Goal: Task Accomplishment & Management: Manage account settings

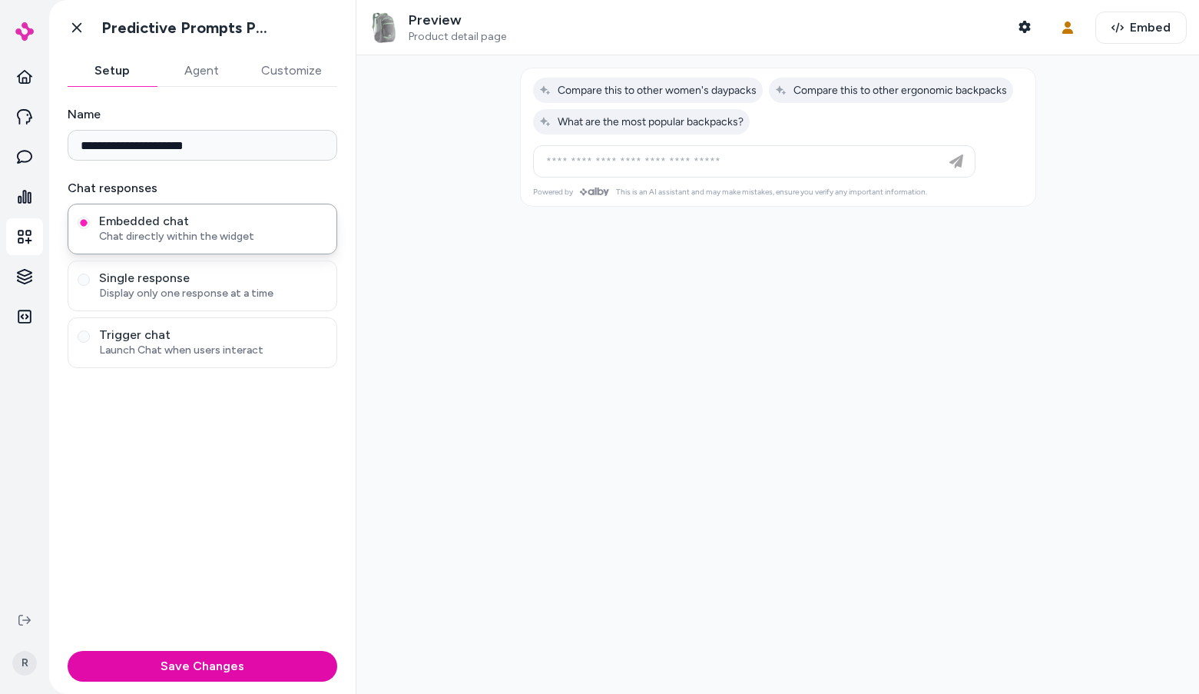
click at [211, 61] on button "Agent" at bounding box center [201, 70] width 89 height 31
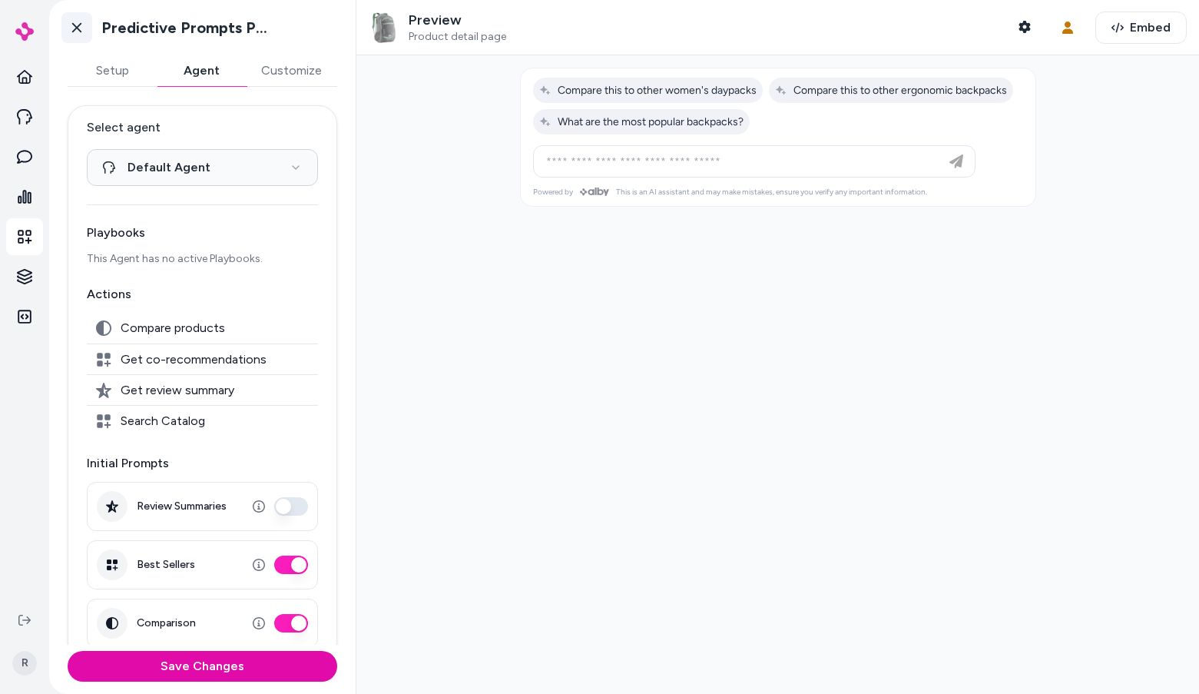
click at [84, 35] on link "Go back" at bounding box center [76, 27] width 31 height 31
click at [25, 118] on icon at bounding box center [24, 116] width 15 height 15
click at [21, 121] on icon at bounding box center [24, 116] width 15 height 15
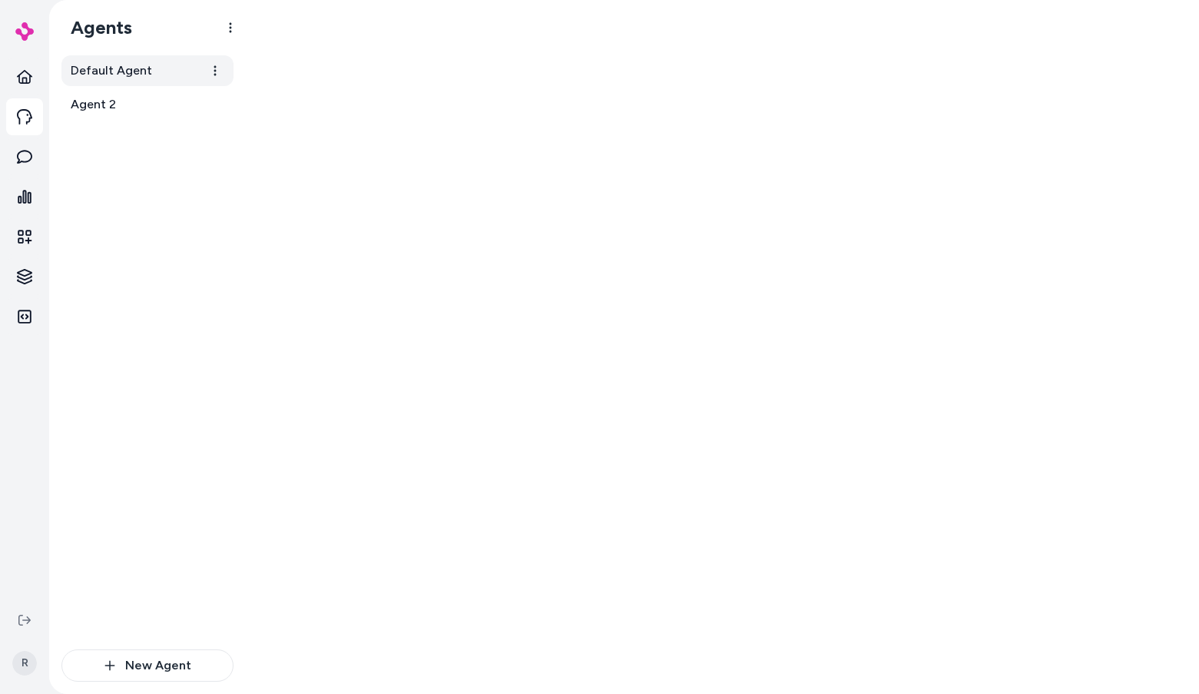
click at [147, 77] on span "Default Agent" at bounding box center [111, 70] width 81 height 18
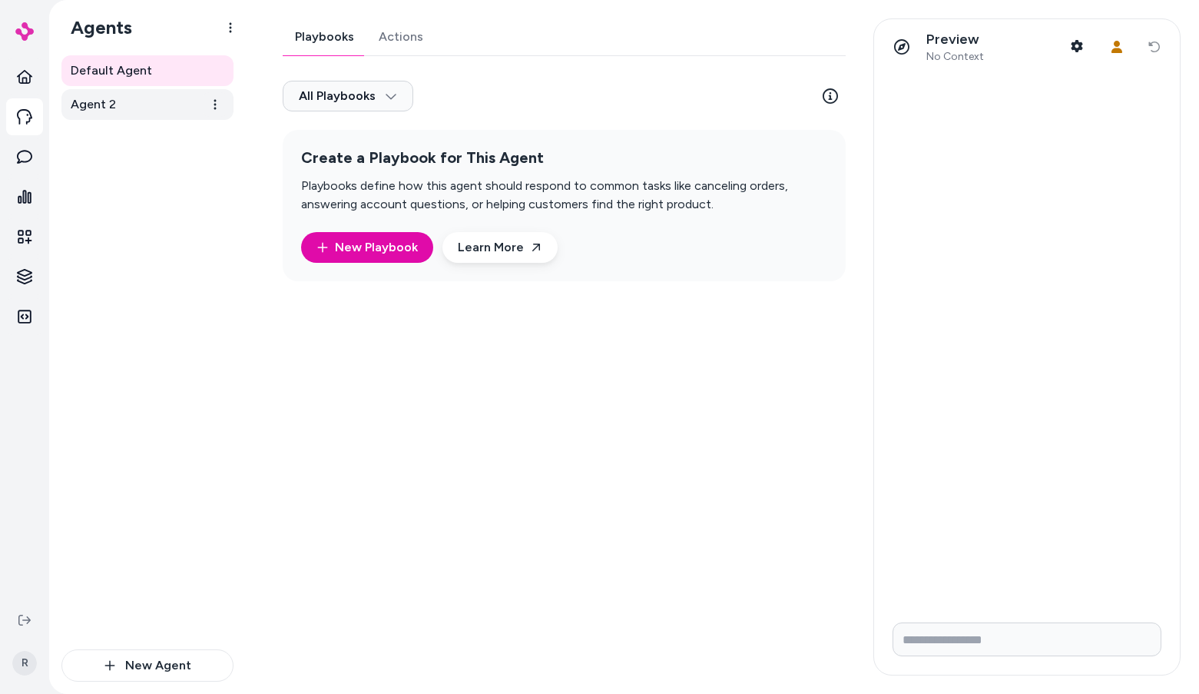
click at [139, 109] on link "Agent 2" at bounding box center [147, 104] width 172 height 31
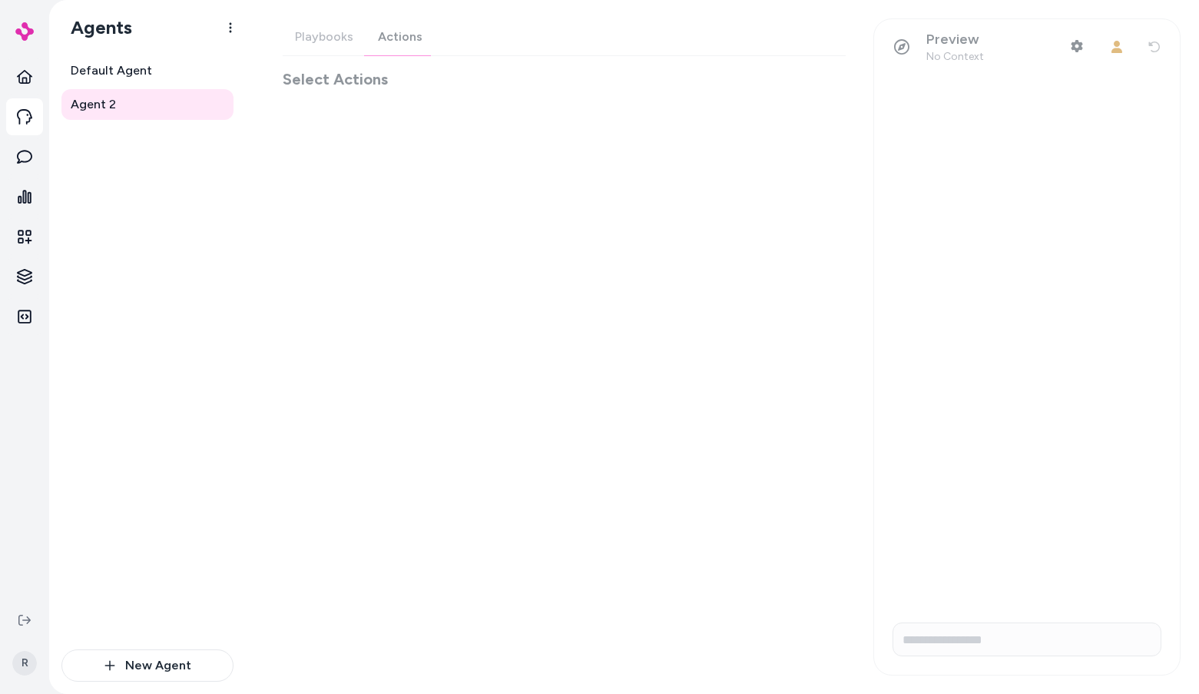
click at [396, 36] on div "Playbooks Actions Select Actions" at bounding box center [564, 53] width 563 height 71
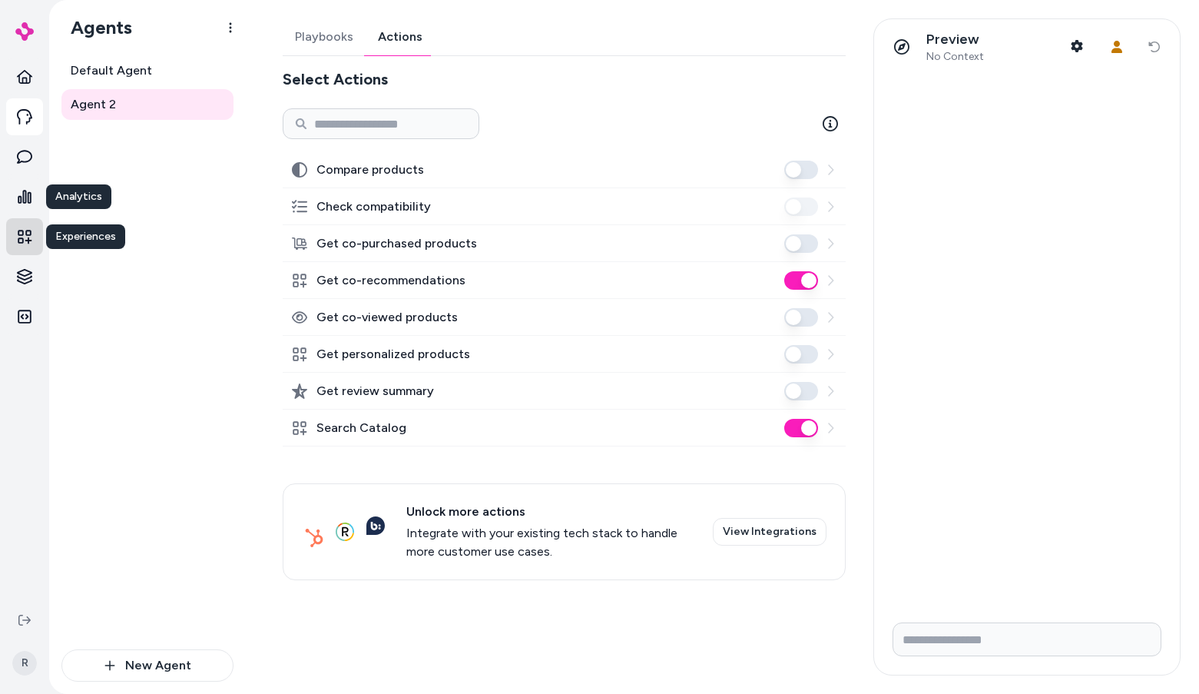
click at [25, 234] on icon at bounding box center [25, 237] width 14 height 14
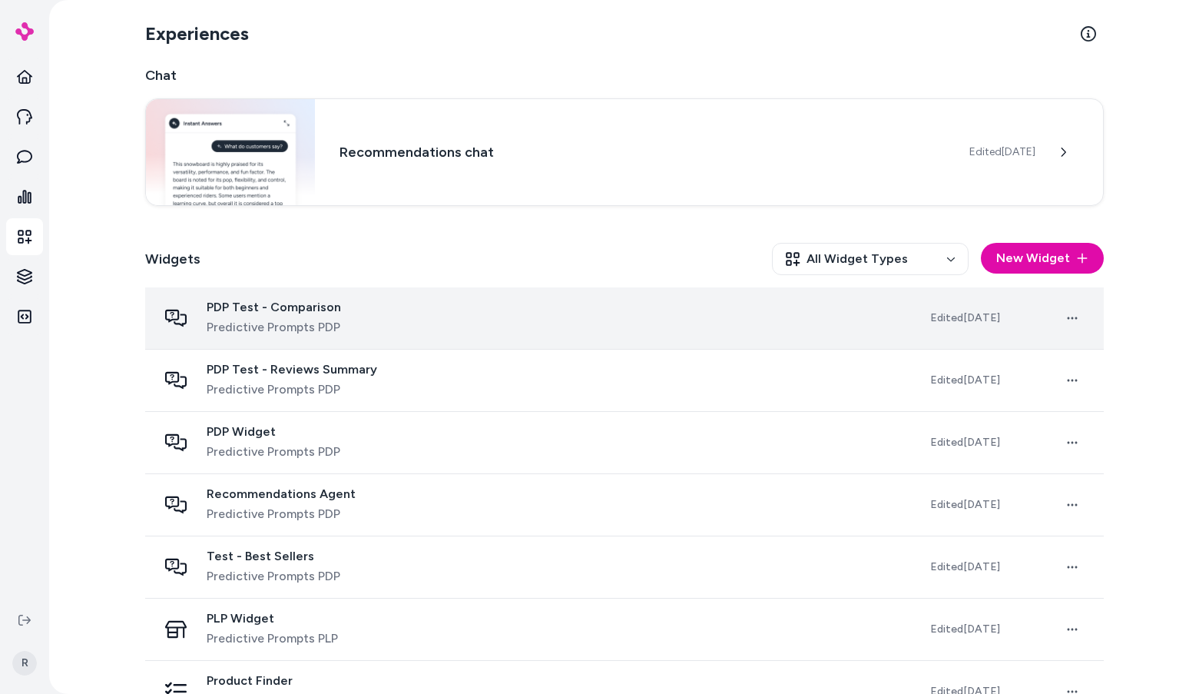
click at [308, 316] on div "PDP Test - Comparison Predictive Prompts PDP" at bounding box center [274, 318] width 134 height 37
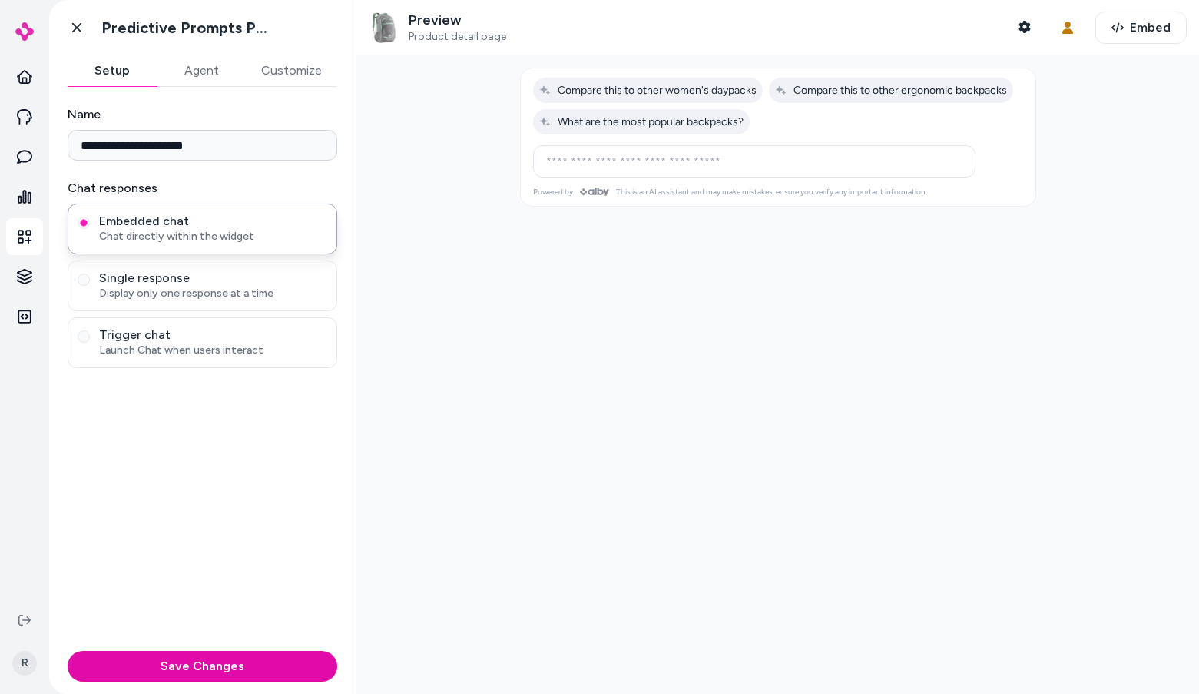
click at [1034, 30] on div "Preview Product detail page Shopper Context User Context Embed" at bounding box center [777, 27] width 843 height 55
drag, startPoint x: 512, startPoint y: 37, endPoint x: 405, endPoint y: 33, distance: 107.6
click at [405, 33] on div "Preview Product detail page Shopper Context" at bounding box center [704, 28] width 671 height 32
click at [519, 42] on div "Preview Product detail page Shopper Context" at bounding box center [704, 28] width 671 height 32
click at [1019, 23] on icon "button" at bounding box center [1025, 27] width 12 height 12
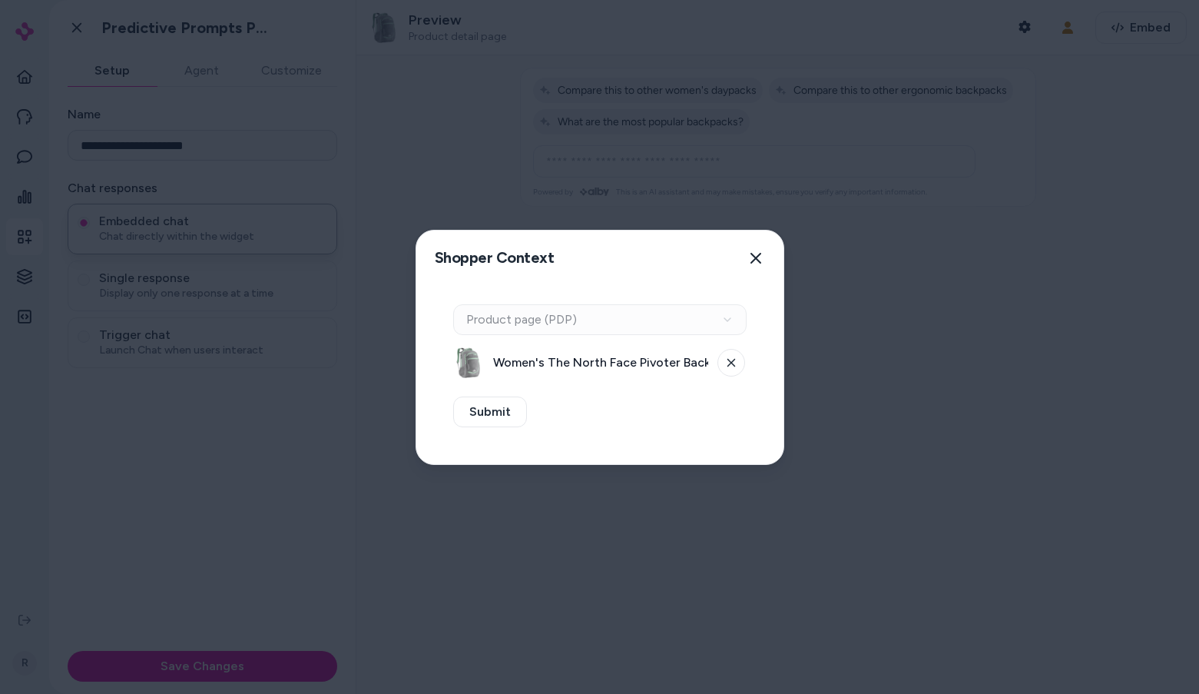
click at [596, 329] on div "Context Type Product page (PDP)" at bounding box center [599, 319] width 293 height 31
click at [594, 320] on div "Context Type Product page (PDP)" at bounding box center [599, 319] width 293 height 31
click at [740, 359] on button at bounding box center [732, 363] width 28 height 28
click at [618, 367] on button "Select a product" at bounding box center [599, 362] width 293 height 31
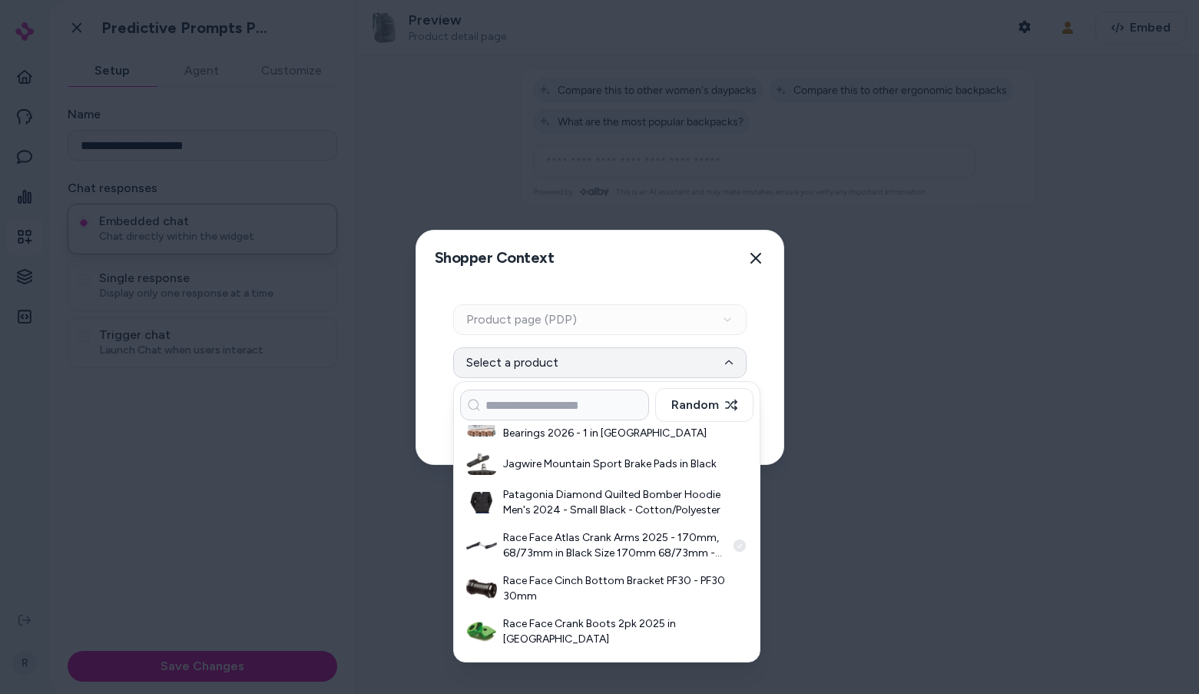
scroll to position [575, 0]
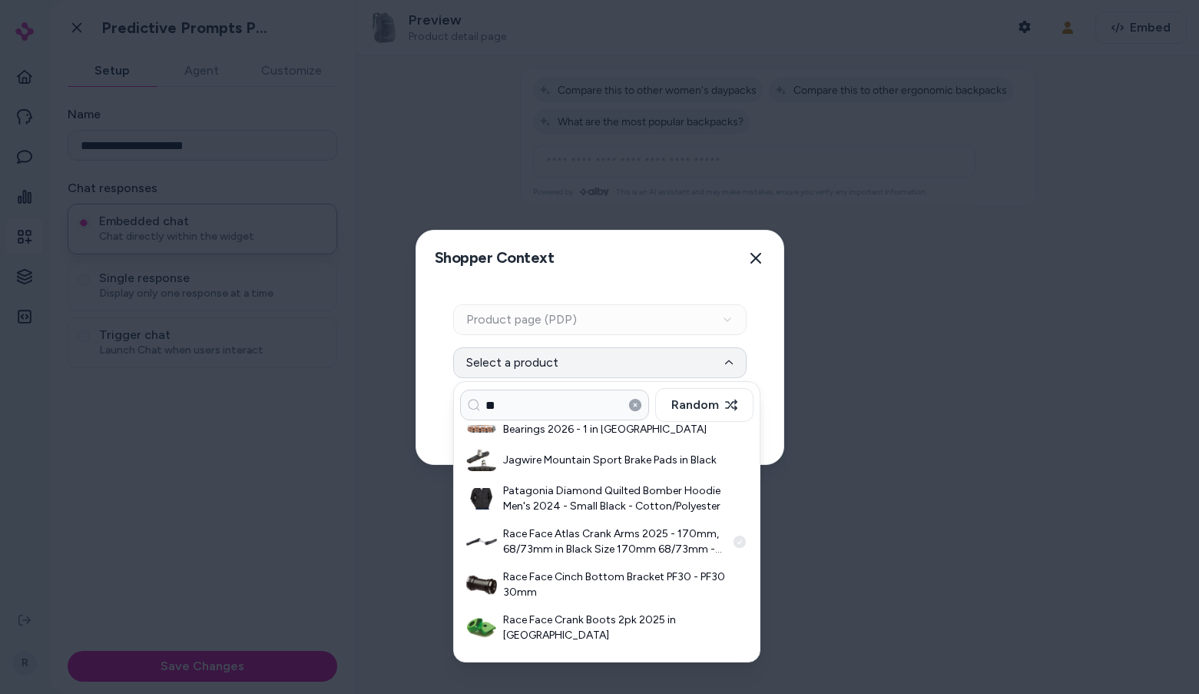
type input "*"
type input "**********"
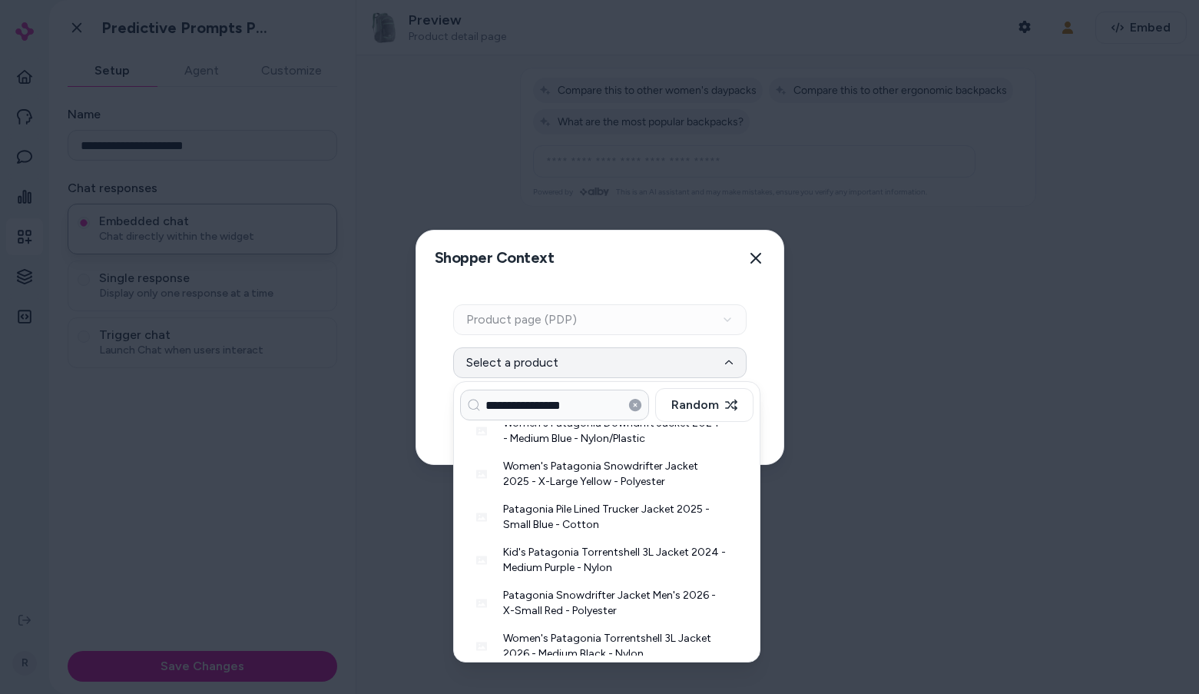
scroll to position [616, 0]
click at [566, 479] on h3 "Patagonia Pile Lined Trucker Jacket 2025 - Small Blue - Cotton" at bounding box center [614, 475] width 223 height 31
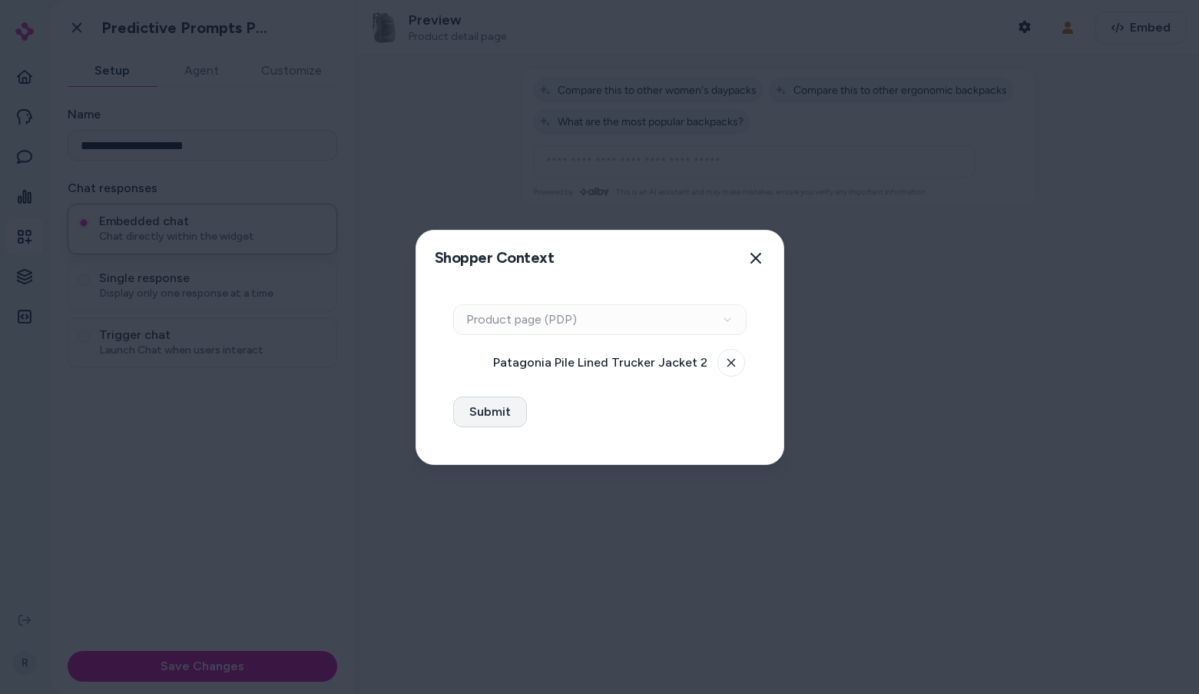
click at [495, 415] on button "Submit" at bounding box center [490, 411] width 74 height 31
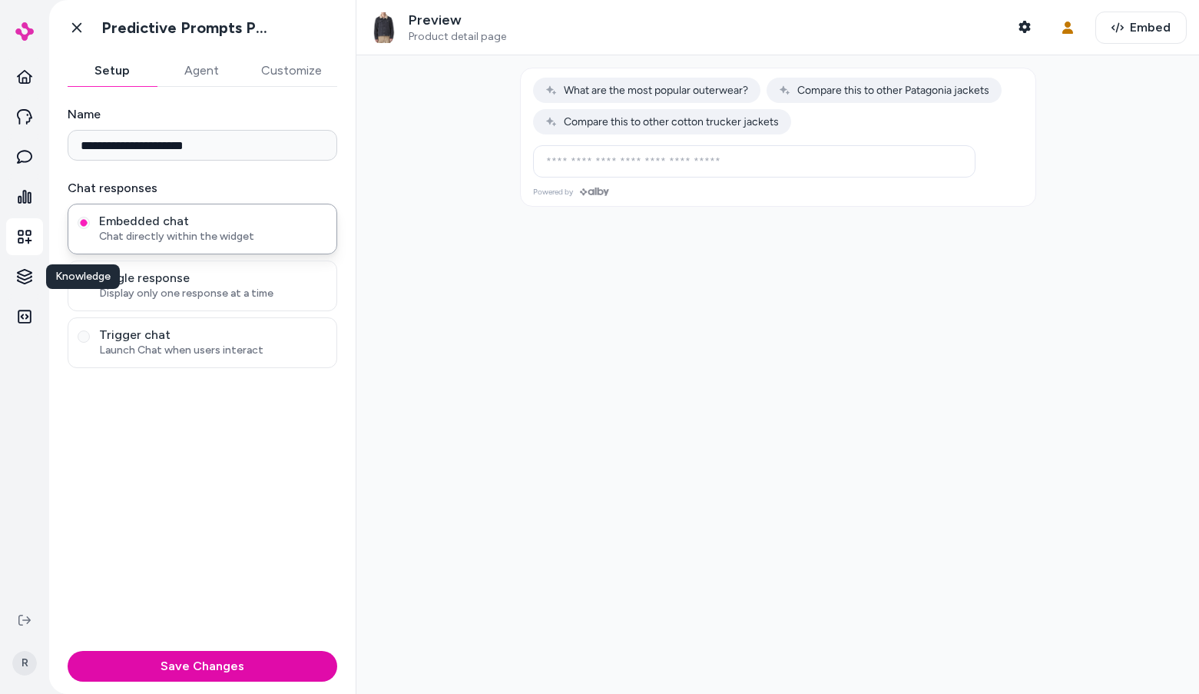
click at [41, 275] on html "**********" at bounding box center [599, 347] width 1199 height 694
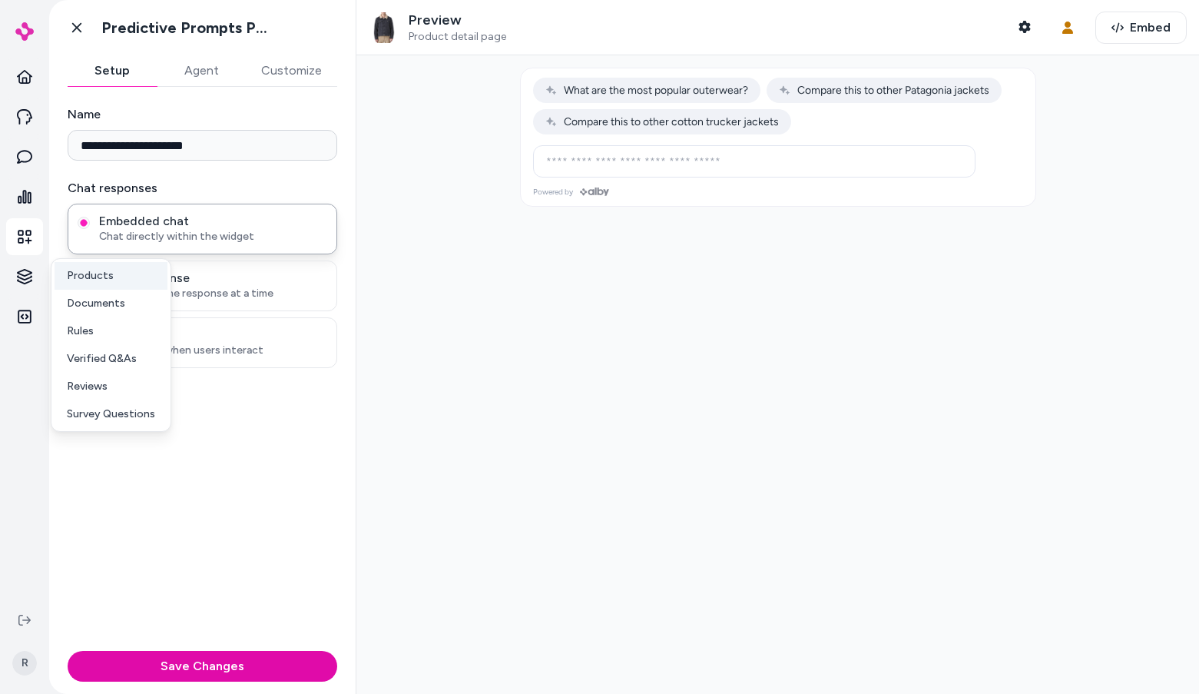
click at [97, 268] on p "Products" at bounding box center [90, 275] width 47 height 15
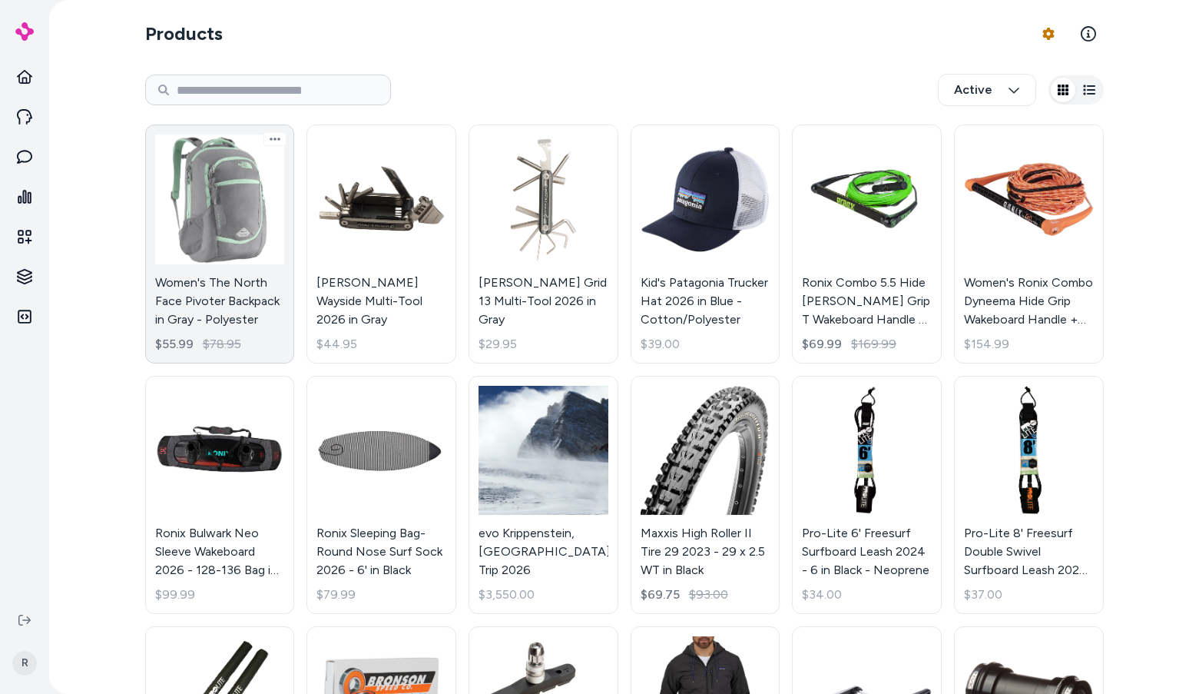
click at [254, 274] on link "Women's The North Face Pivoter Backpack in Gray - Polyester $55.99 $78.95" at bounding box center [220, 243] width 150 height 239
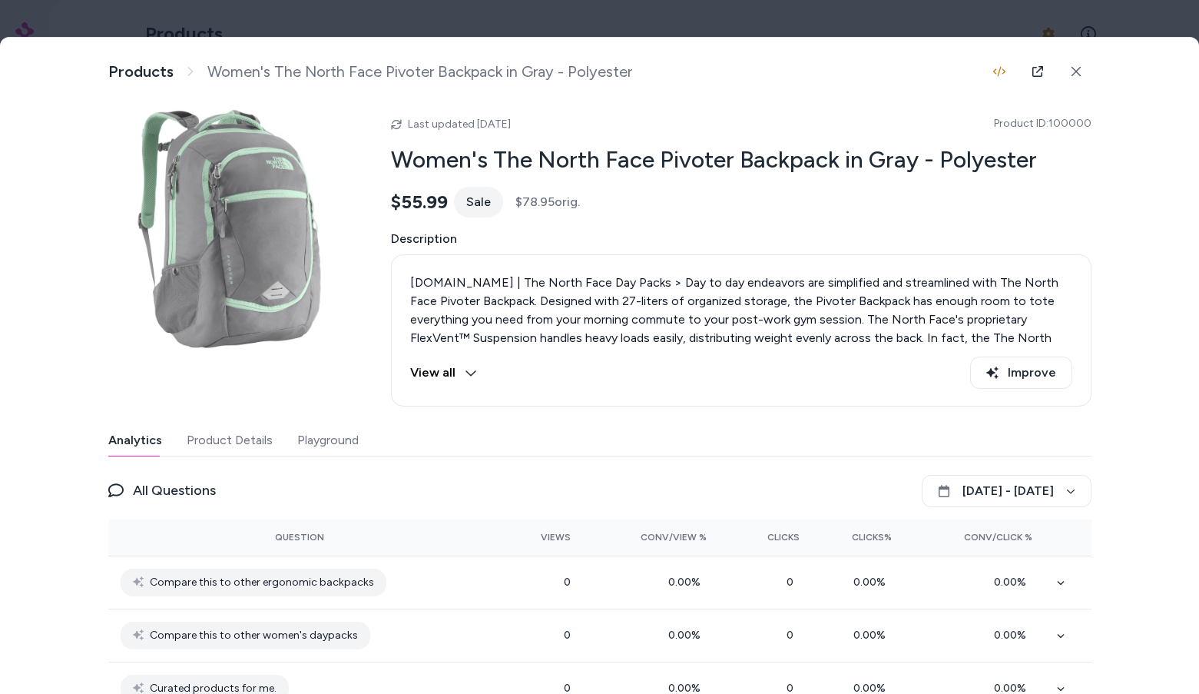
click at [764, 249] on div "Description View all Improve" at bounding box center [741, 318] width 701 height 177
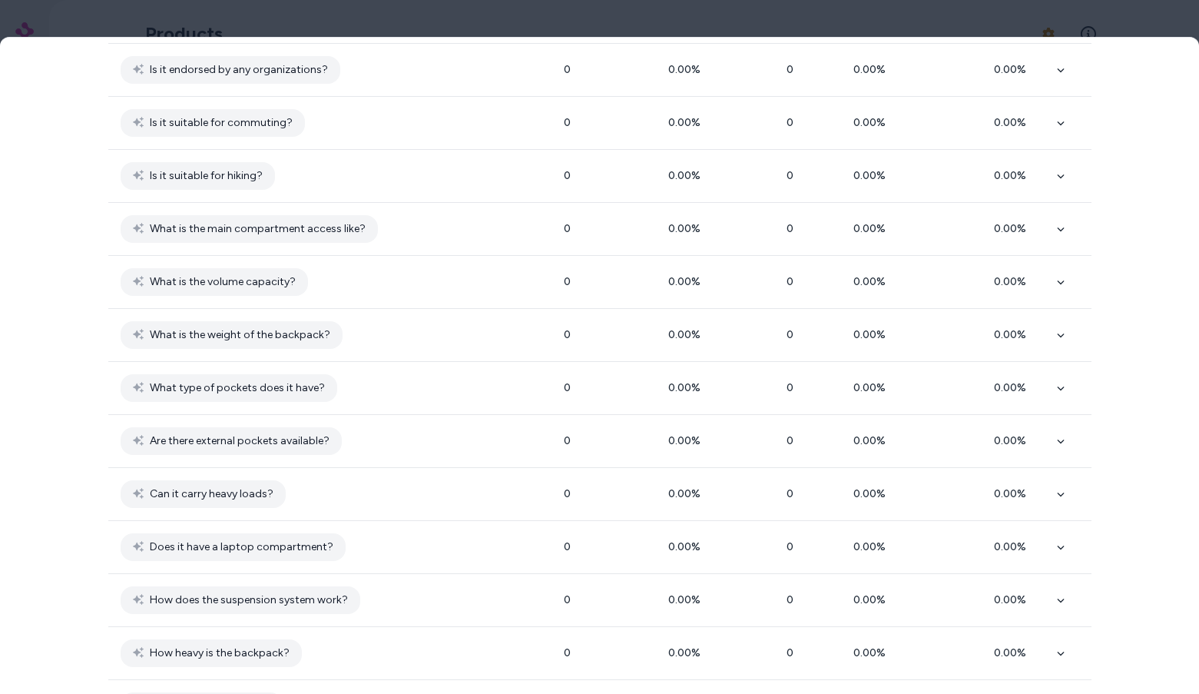
scroll to position [4090, 0]
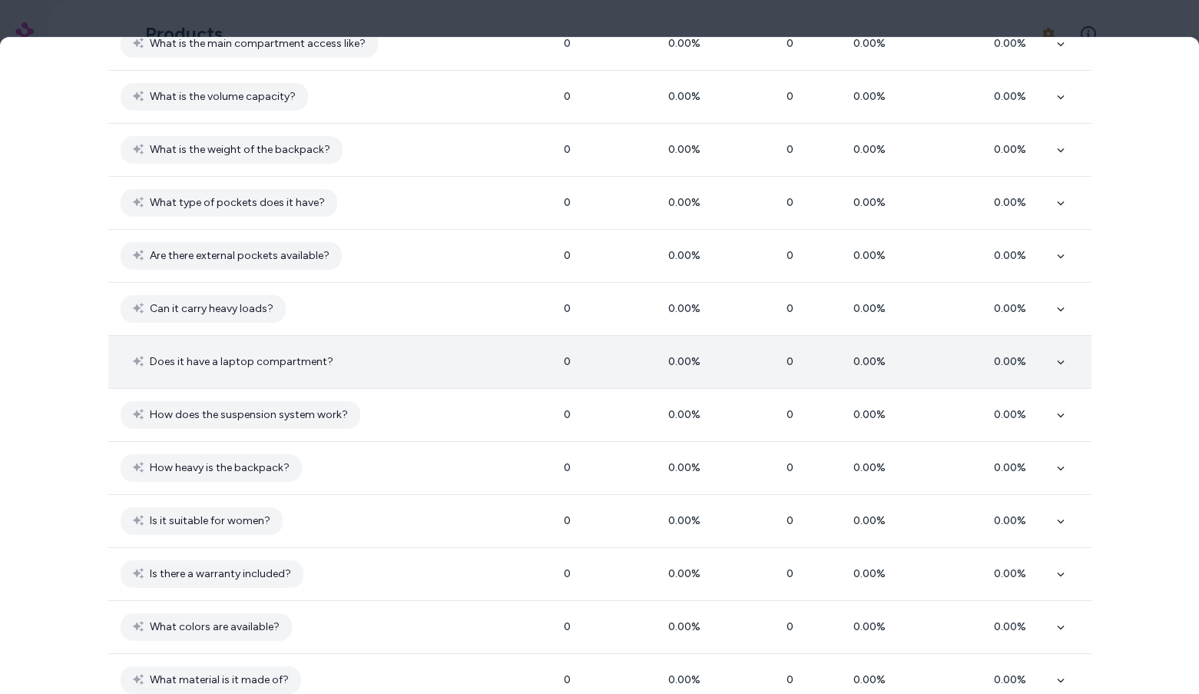
click at [374, 376] on td "Does it have a laptop compartment?" at bounding box center [299, 362] width 383 height 53
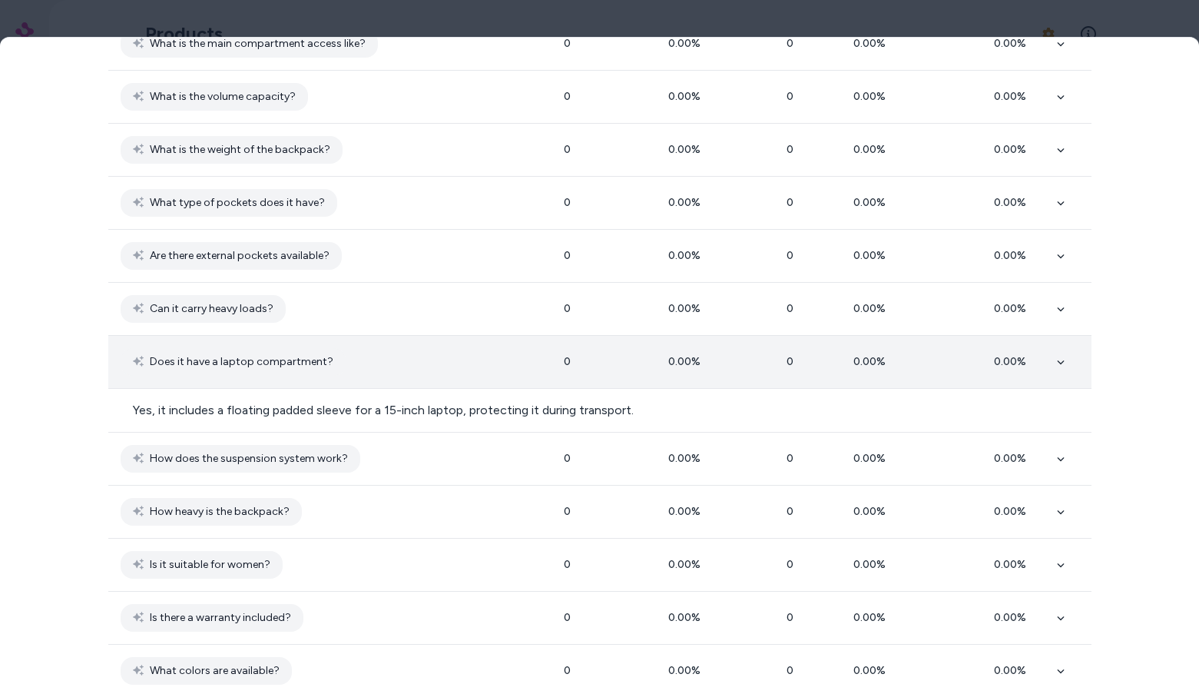
click at [374, 376] on td "Does it have a laptop compartment?" at bounding box center [299, 362] width 383 height 53
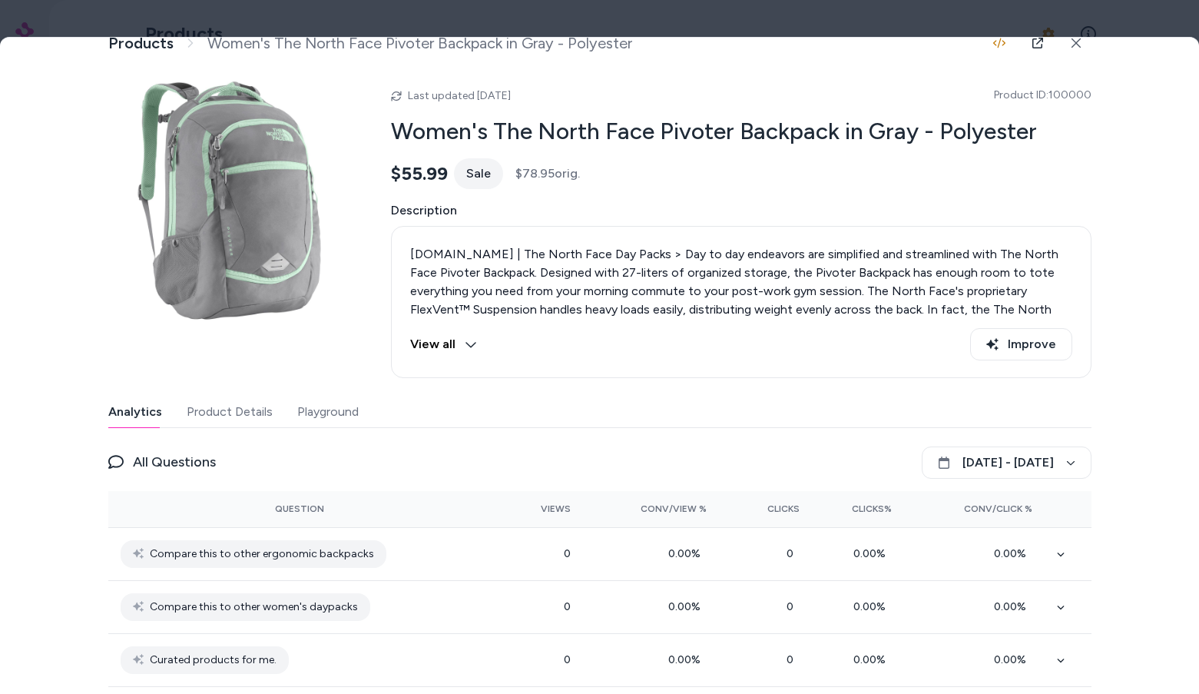
scroll to position [10, 0]
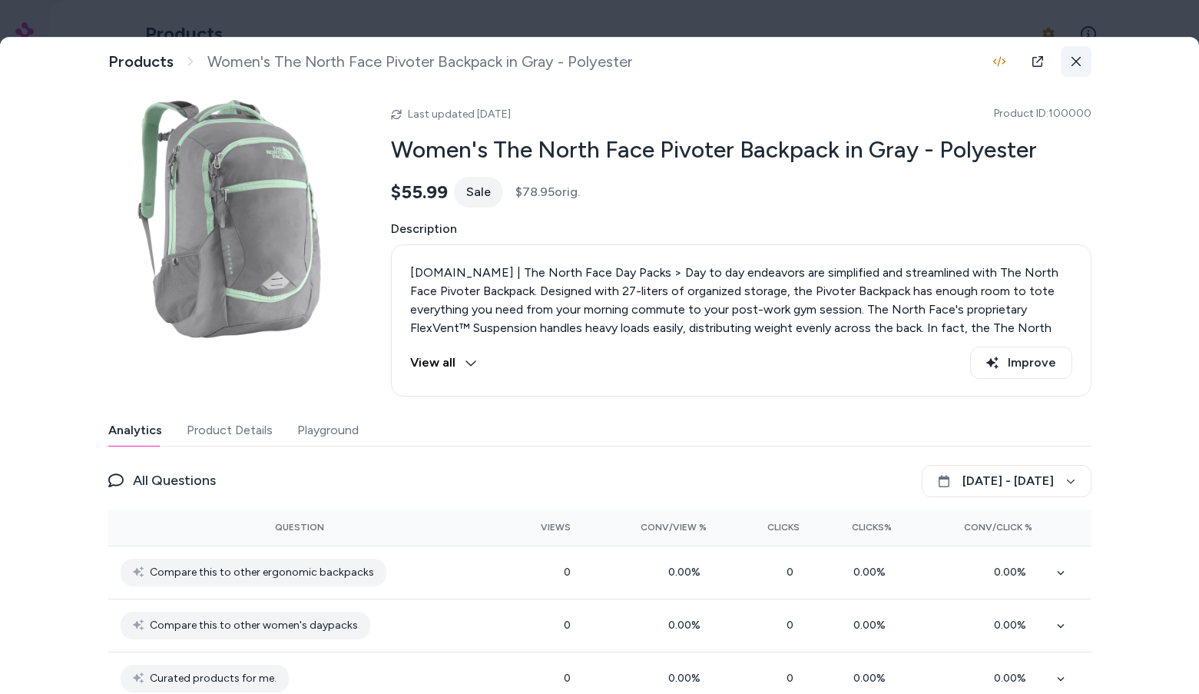
click at [1074, 62] on icon at bounding box center [1076, 61] width 11 height 11
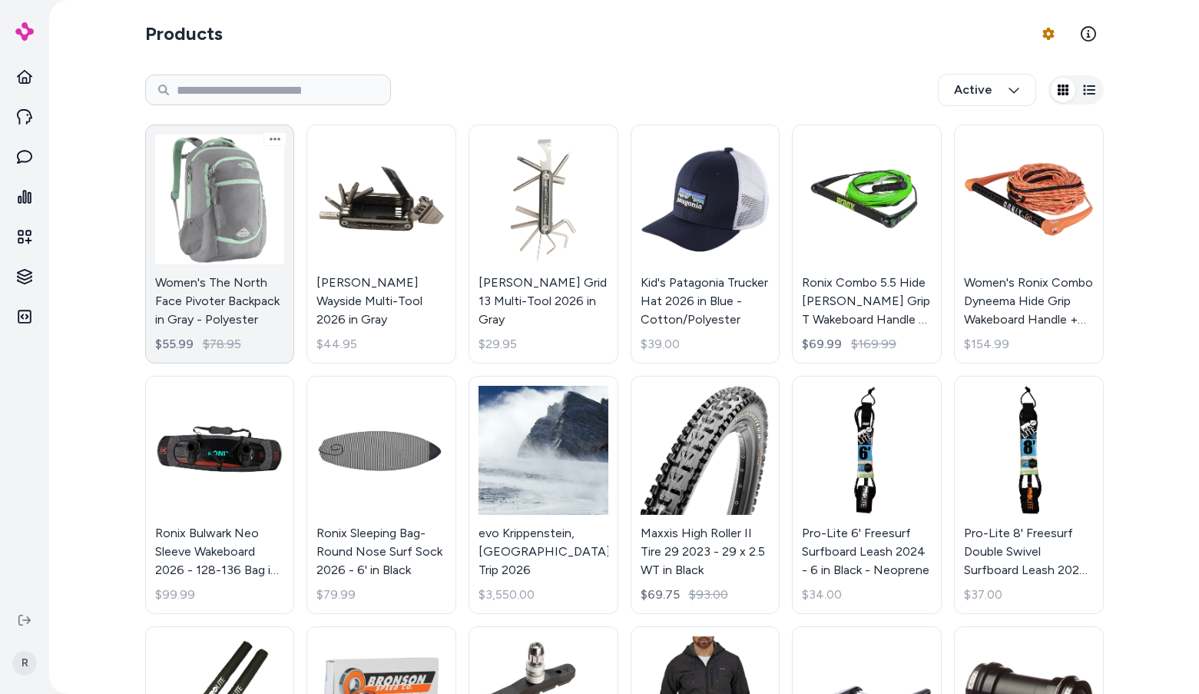
click at [248, 227] on link "Women's The North Face Pivoter Backpack in Gray - Polyester $55.99 $78.95" at bounding box center [220, 243] width 150 height 239
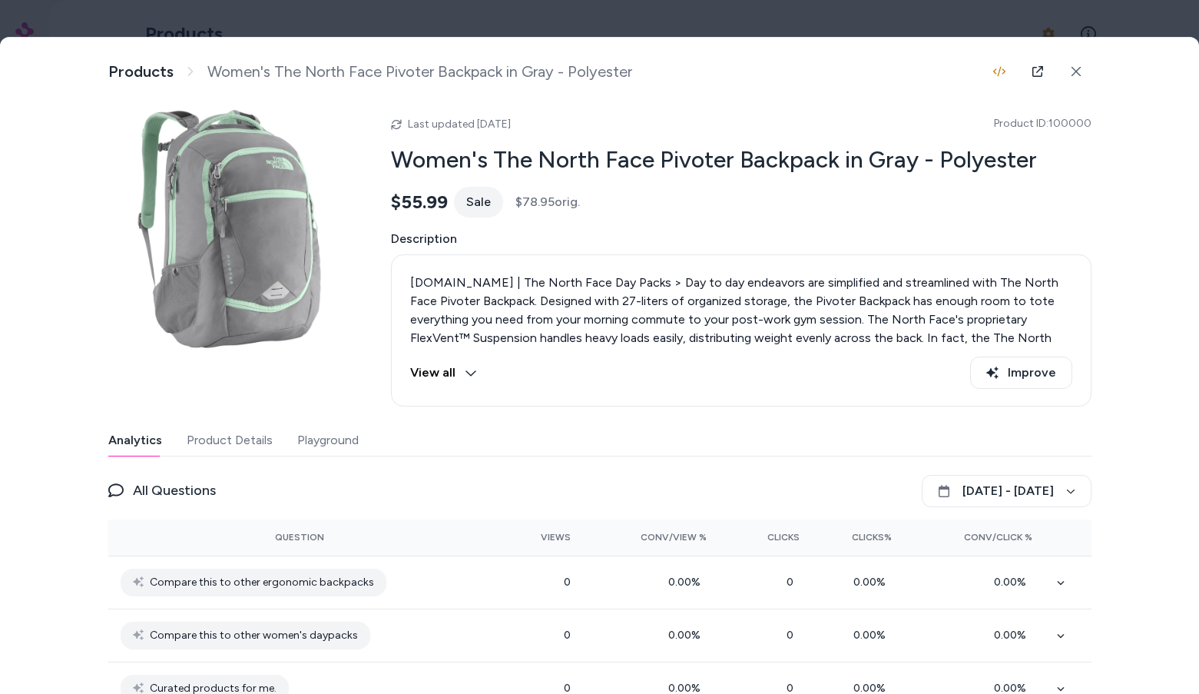
click at [494, 18] on div at bounding box center [599, 347] width 1199 height 694
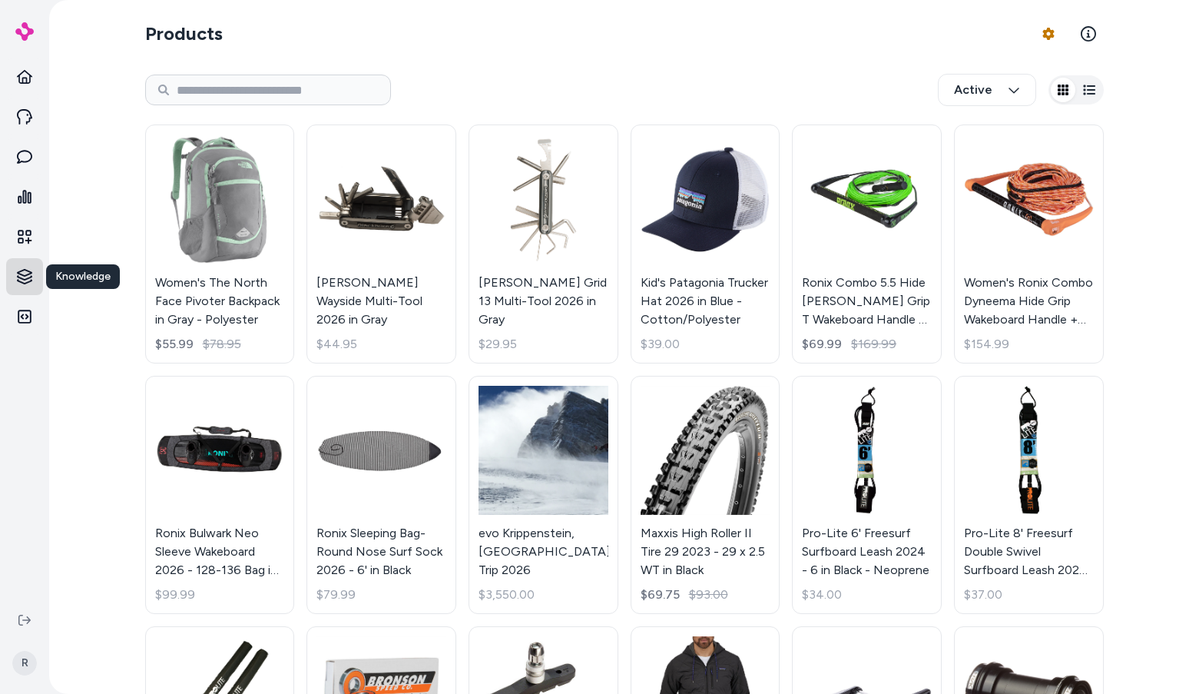
click at [19, 270] on html "Home Agents Inbox Analytics Experiences Knowledge Knowledge Knowledge Integrati…" at bounding box center [599, 347] width 1199 height 694
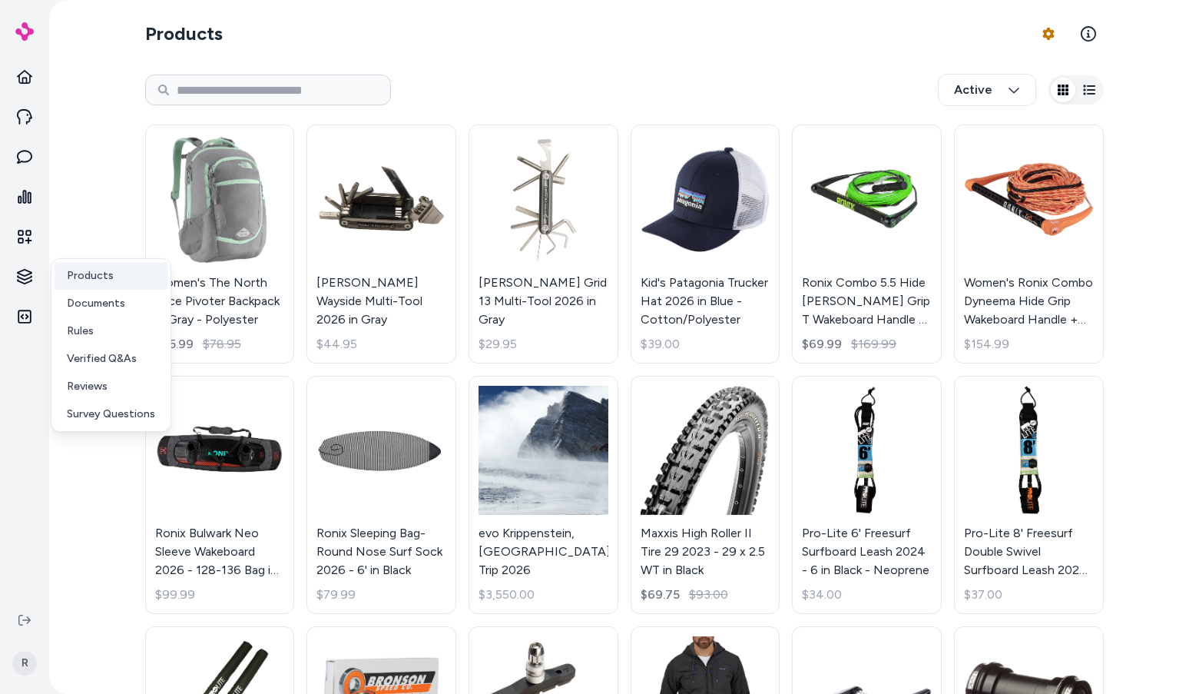
click at [113, 277] on link "Products" at bounding box center [111, 276] width 113 height 28
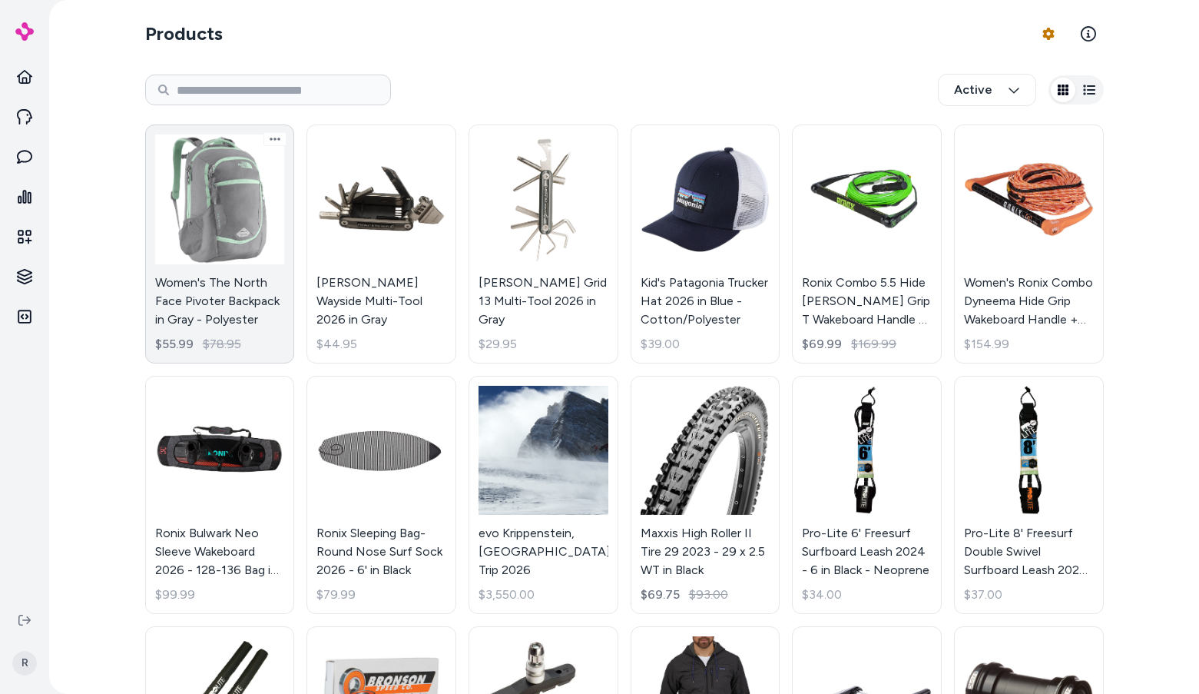
click at [251, 217] on link "Women's The North Face Pivoter Backpack in Gray - Polyester $55.99 $78.95" at bounding box center [220, 243] width 150 height 239
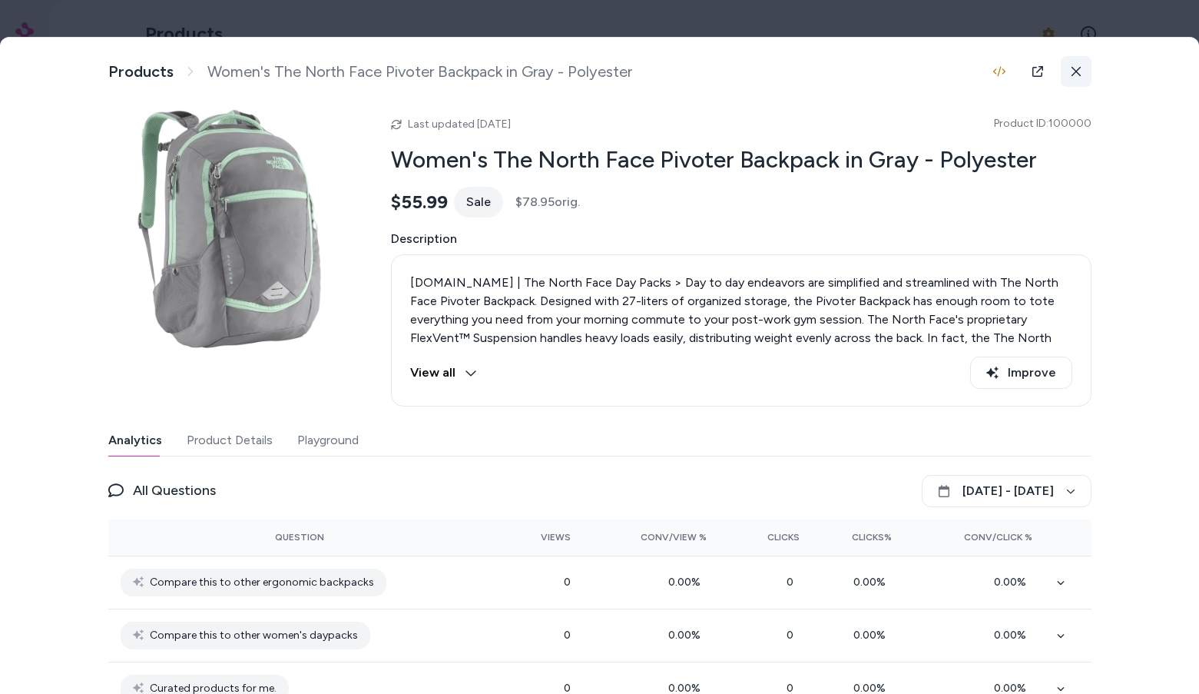
click at [1083, 74] on button at bounding box center [1076, 71] width 31 height 31
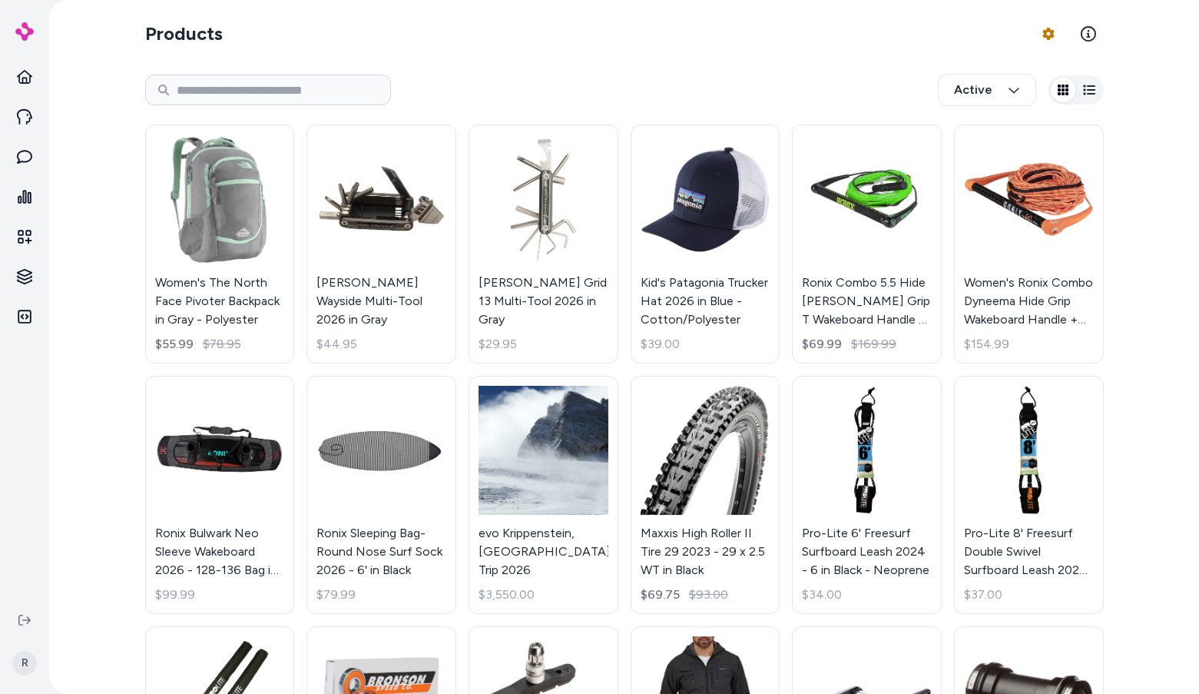
click at [460, 72] on div "Active" at bounding box center [624, 90] width 959 height 51
click at [554, 91] on div "Active" at bounding box center [624, 90] width 959 height 51
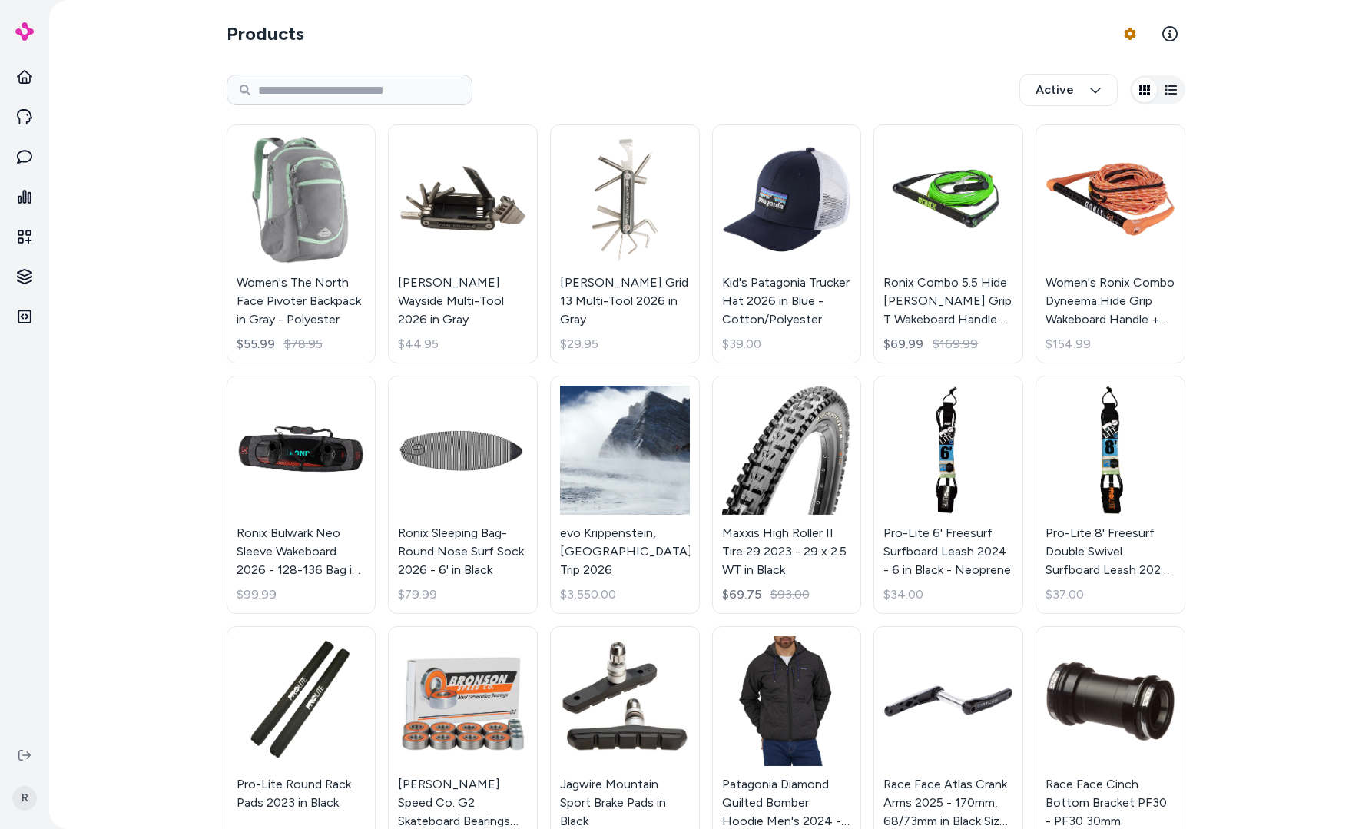
click at [857, 25] on section "Products Product Feed Options" at bounding box center [706, 33] width 959 height 43
click at [768, 70] on div "Active" at bounding box center [706, 90] width 959 height 51
click at [1198, 92] on div "Products Product Feed Options Active Women's The North Face Pivoter Backpack in…" at bounding box center [705, 414] width 1313 height 829
click at [1175, 91] on button "button" at bounding box center [1171, 90] width 25 height 25
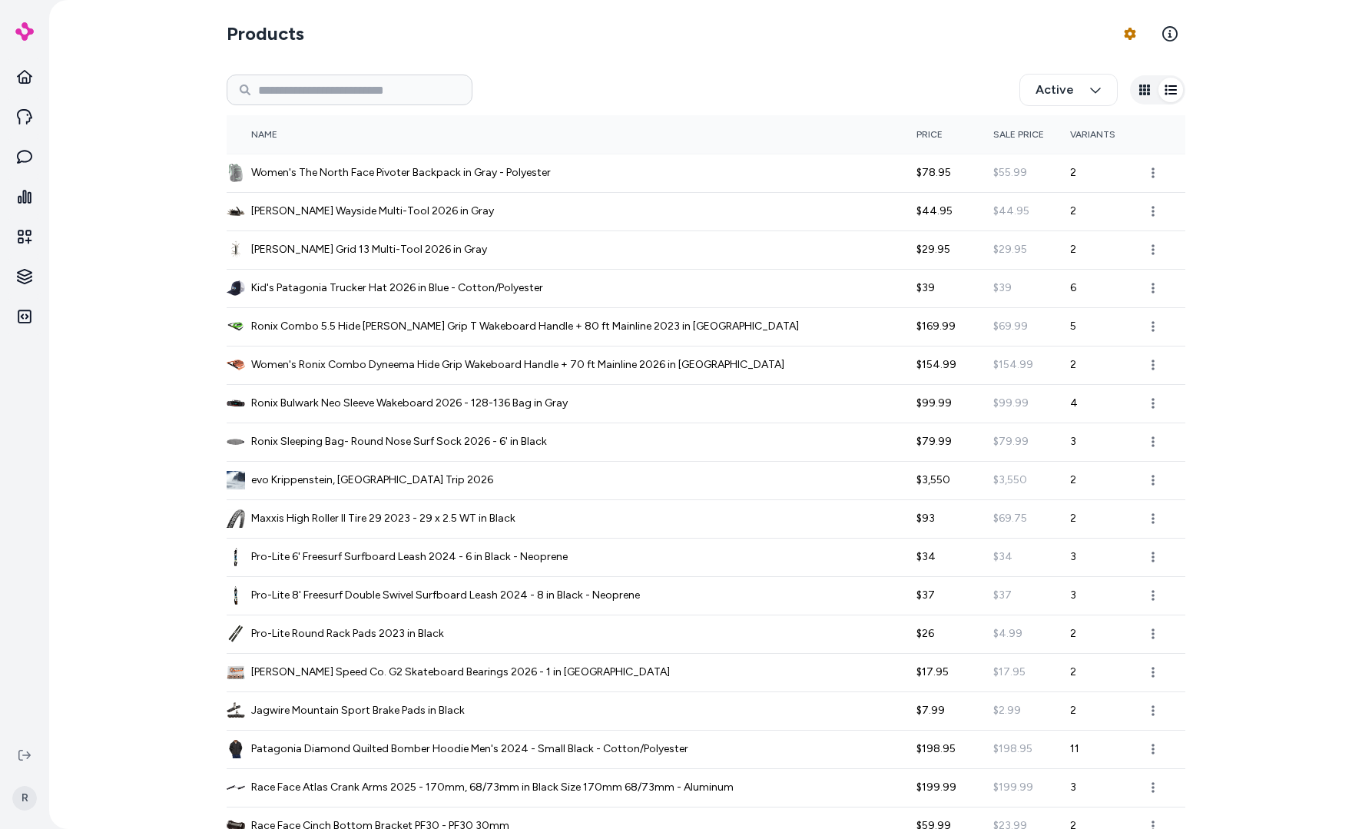
click at [1147, 96] on button "button" at bounding box center [1144, 90] width 25 height 25
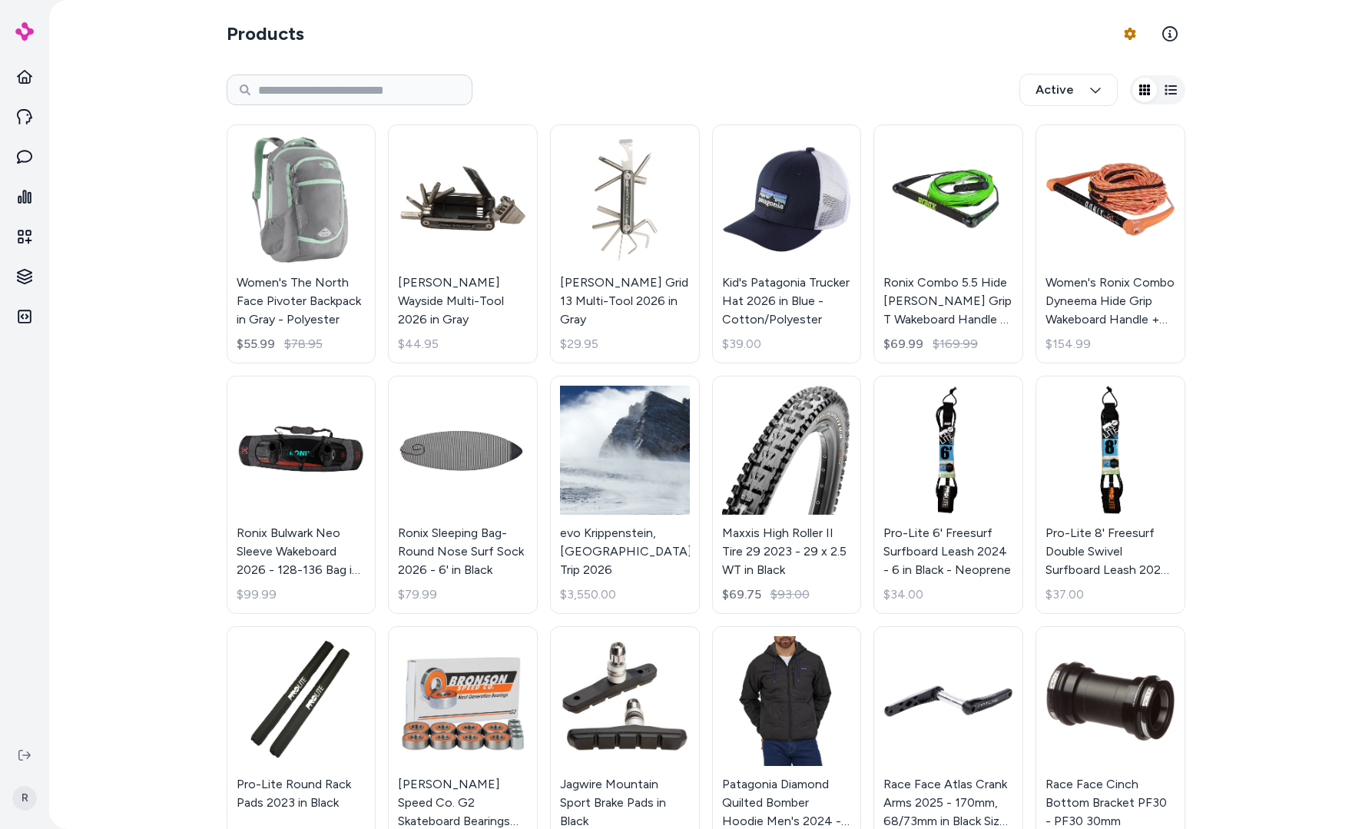
click at [883, 40] on section "Products Product Feed Options" at bounding box center [706, 33] width 959 height 43
click at [594, 61] on div "Products Product Feed Options Active Women's The North Face Pivoter Backpack in…" at bounding box center [705, 569] width 983 height 1138
drag, startPoint x: 219, startPoint y: 30, endPoint x: 357, endPoint y: 36, distance: 138.4
click at [355, 36] on div "Products Product Feed Options Active Women's The North Face Pivoter Backpack in…" at bounding box center [705, 569] width 983 height 1138
click at [370, 37] on section "Products Product Feed Options" at bounding box center [706, 33] width 959 height 43
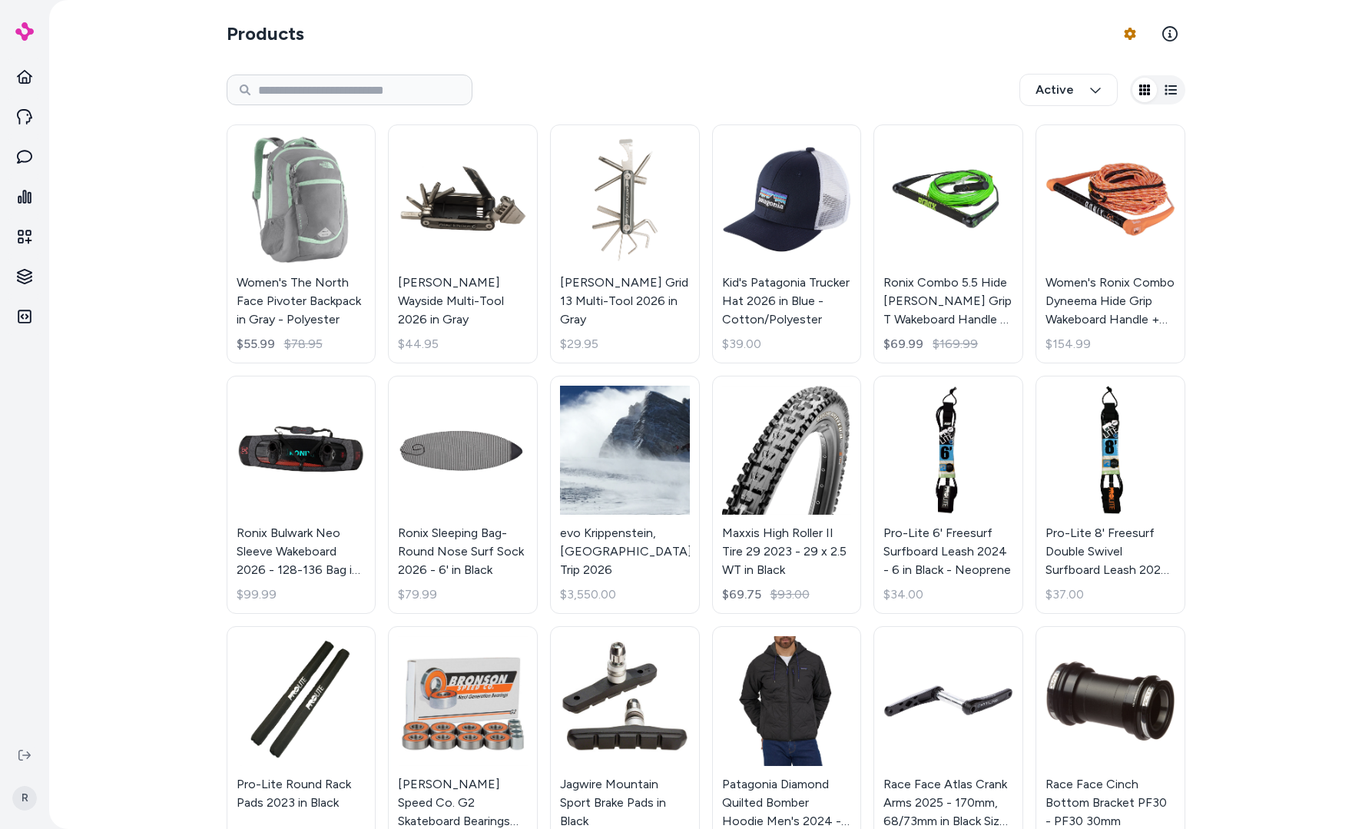
drag, startPoint x: 1289, startPoint y: 113, endPoint x: 1286, endPoint y: 124, distance: 11.9
click at [1198, 114] on div "Products Product Feed Options Active Women's The North Face Pivoter Backpack in…" at bounding box center [705, 414] width 1313 height 829
click at [1198, 144] on div "Products Product Feed Options Active Women's The North Face Pivoter Backpack in…" at bounding box center [705, 414] width 1313 height 829
click at [823, 98] on div "Active" at bounding box center [706, 90] width 959 height 51
drag, startPoint x: 696, startPoint y: 113, endPoint x: 478, endPoint y: 95, distance: 218.9
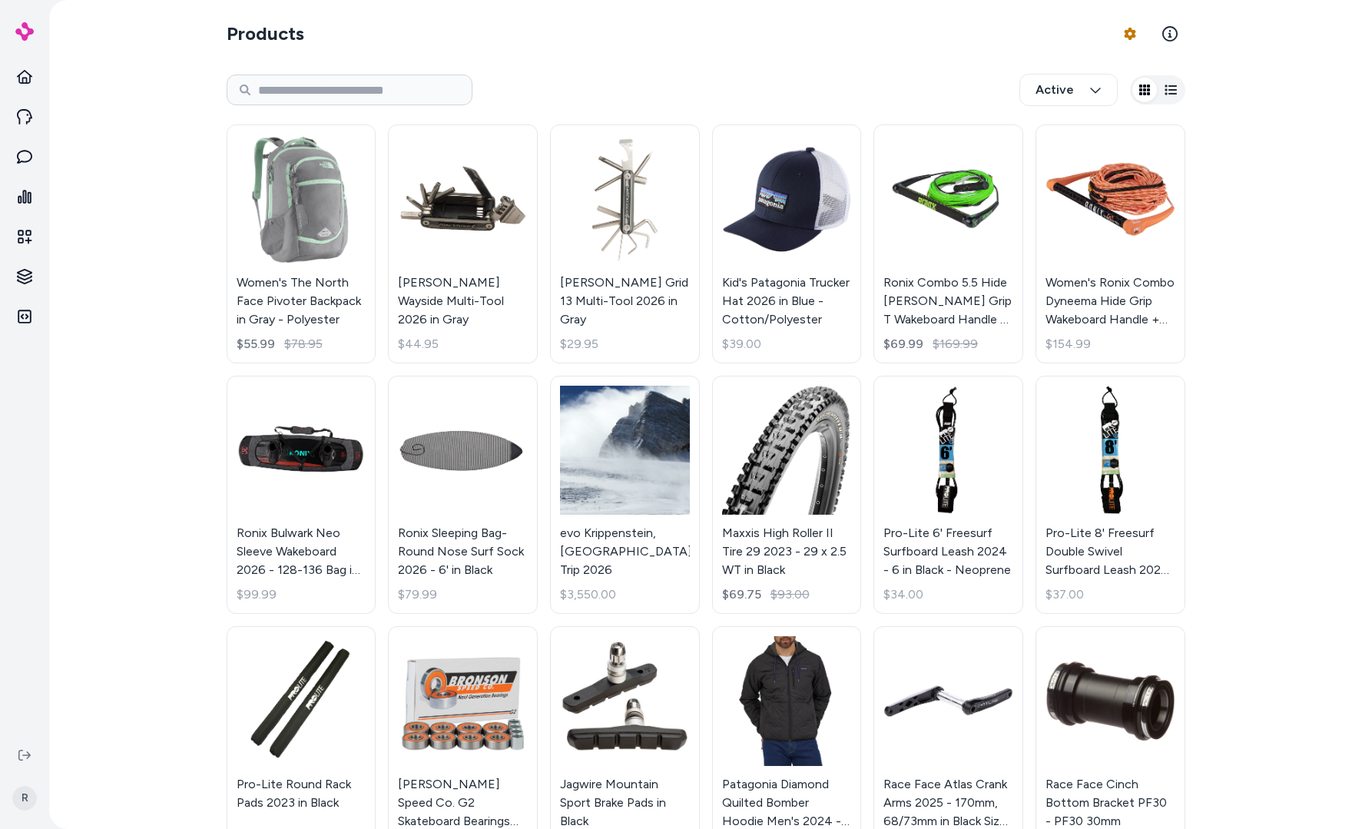
click at [696, 113] on div "Active" at bounding box center [706, 90] width 959 height 51
drag, startPoint x: 219, startPoint y: 25, endPoint x: 482, endPoint y: 50, distance: 264.7
click at [478, 51] on div "Products Product Feed Options Active Women's The North Face Pivoter Backpack in…" at bounding box center [705, 569] width 983 height 1138
click at [486, 51] on section "Products Product Feed Options" at bounding box center [706, 33] width 959 height 43
click at [969, 79] on div "Active" at bounding box center [706, 90] width 959 height 51
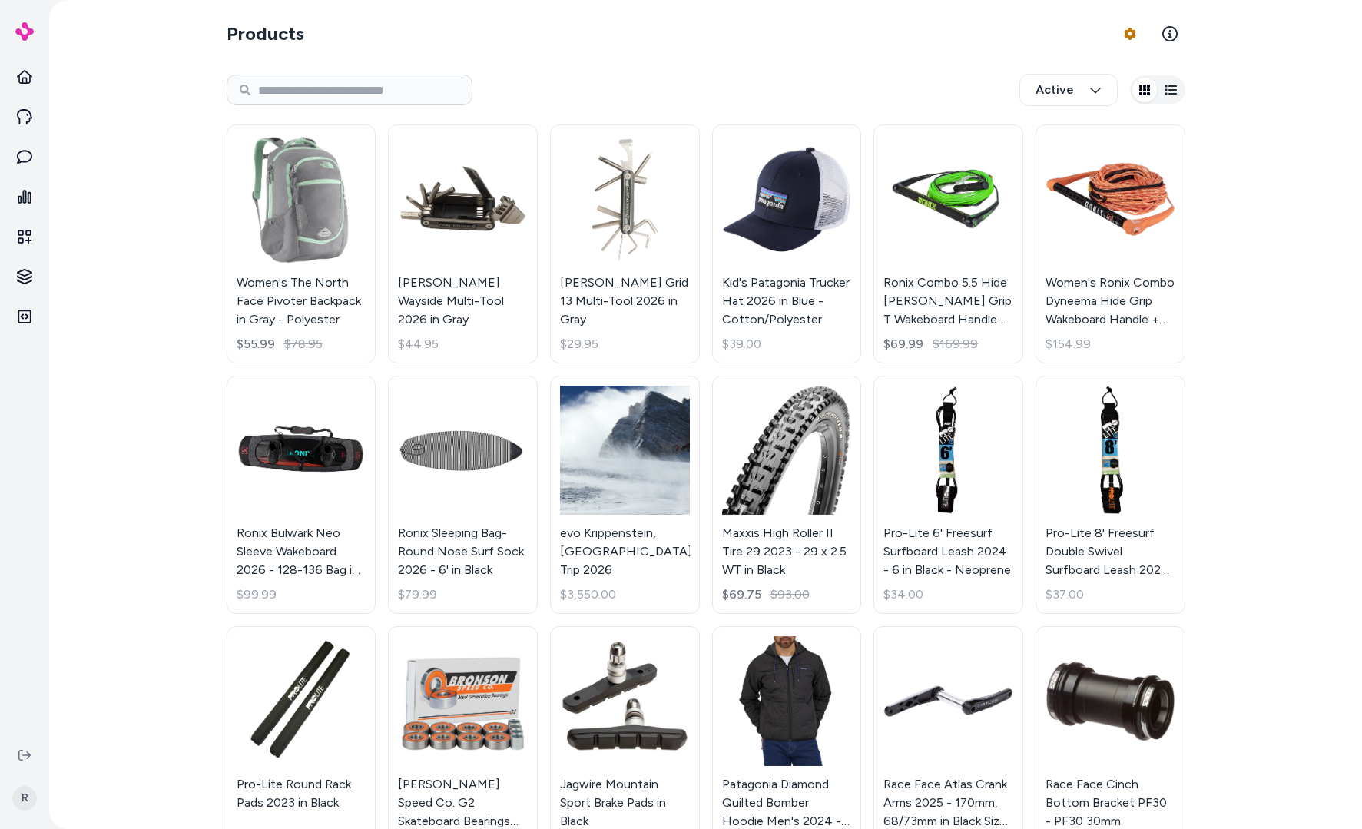
click at [1175, 98] on div at bounding box center [1157, 89] width 55 height 29
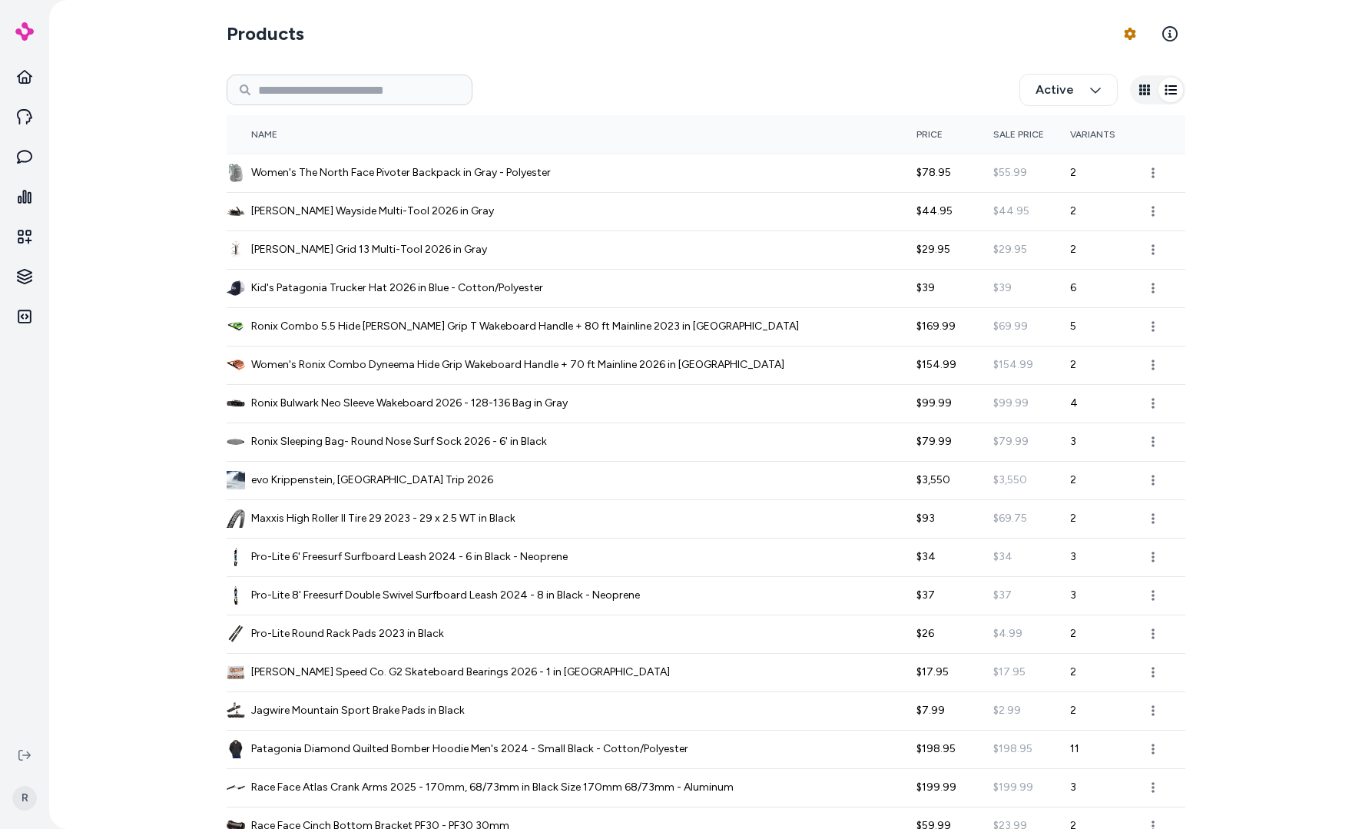
drag, startPoint x: 1141, startPoint y: 91, endPoint x: 1181, endPoint y: 104, distance: 42.3
click at [1141, 91] on icon "button" at bounding box center [1145, 90] width 12 height 12
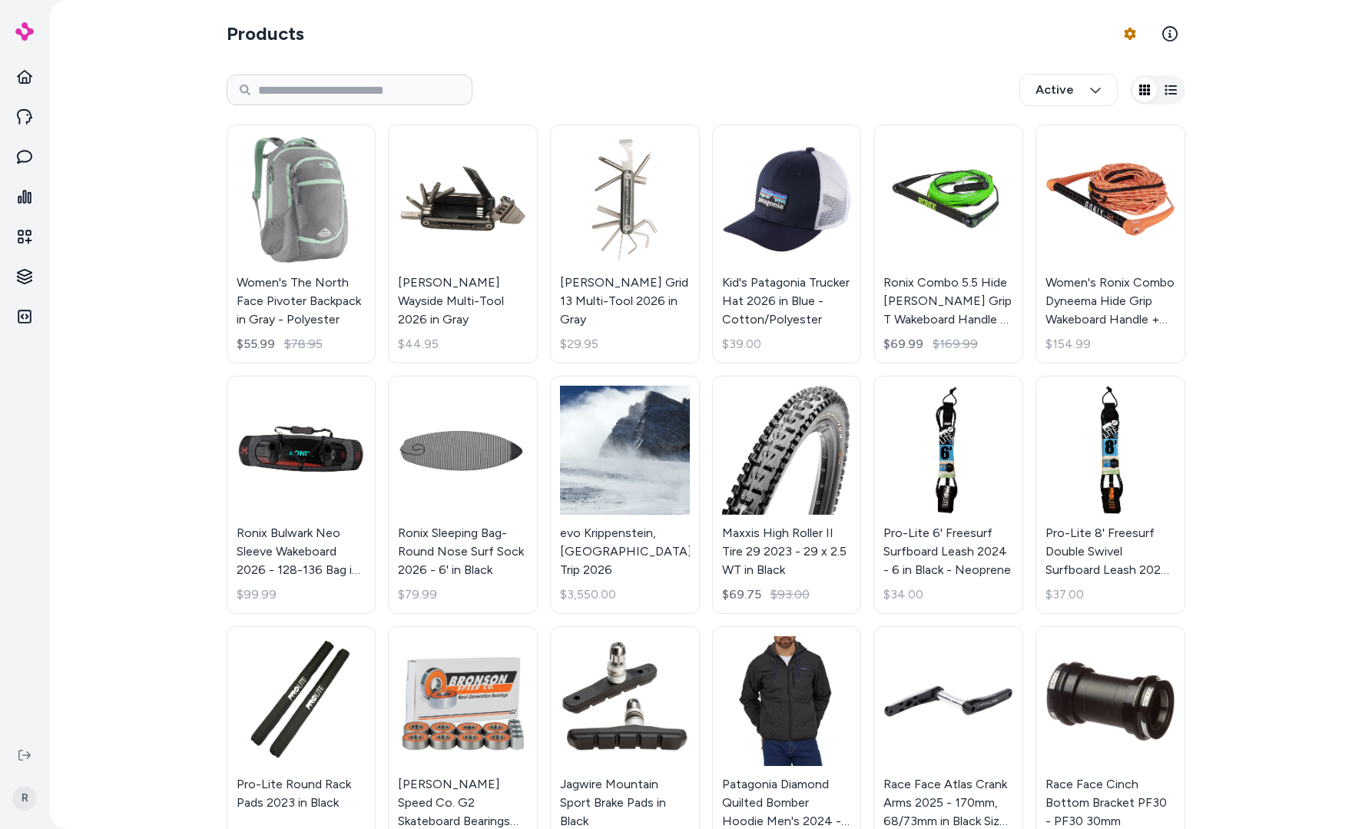
drag, startPoint x: 1223, startPoint y: 154, endPoint x: 1227, endPoint y: 162, distance: 9.3
click at [1198, 155] on div "Products Product Feed Options Active Women's The North Face Pivoter Backpack in…" at bounding box center [705, 414] width 1313 height 829
click at [26, 154] on icon at bounding box center [24, 156] width 15 height 15
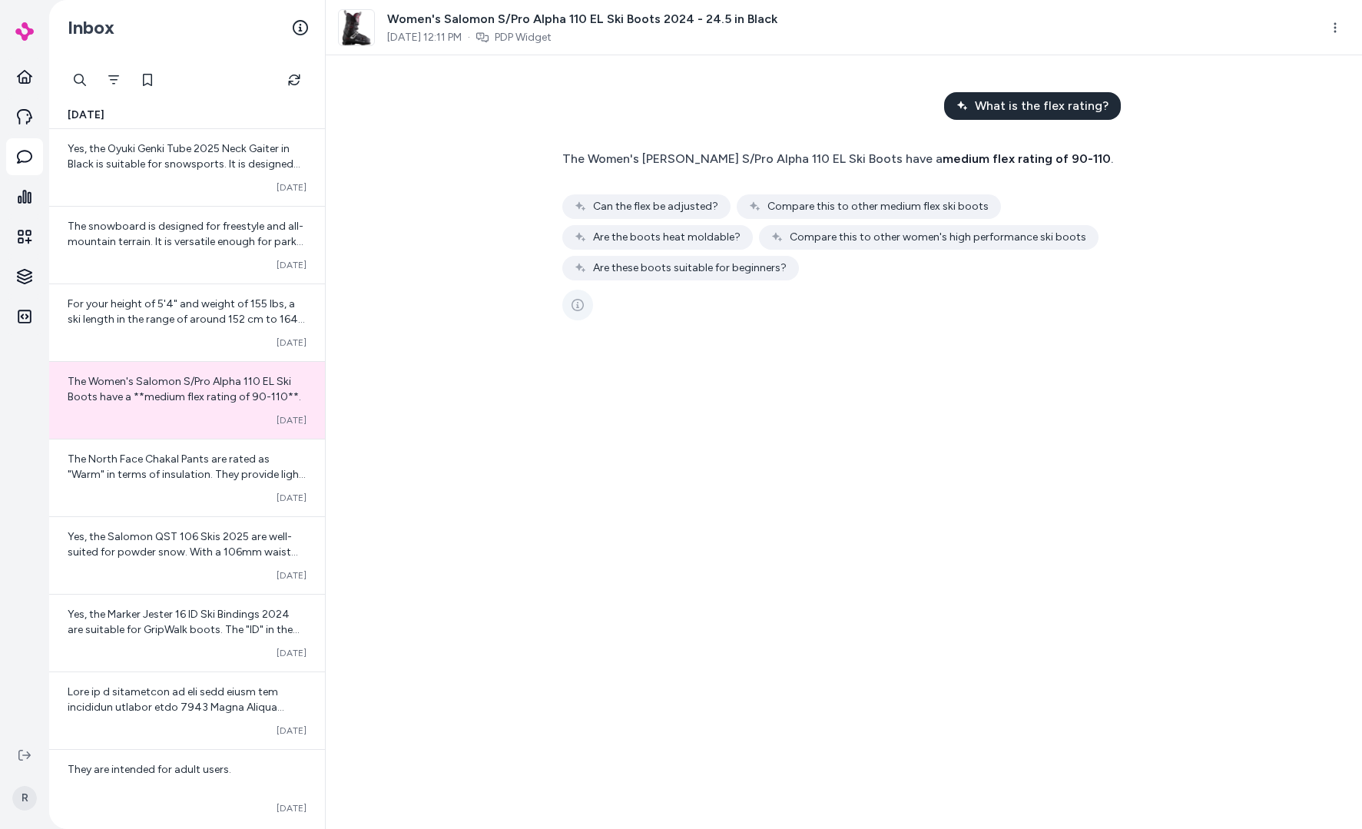
click at [574, 303] on icon "See more" at bounding box center [578, 305] width 12 height 12
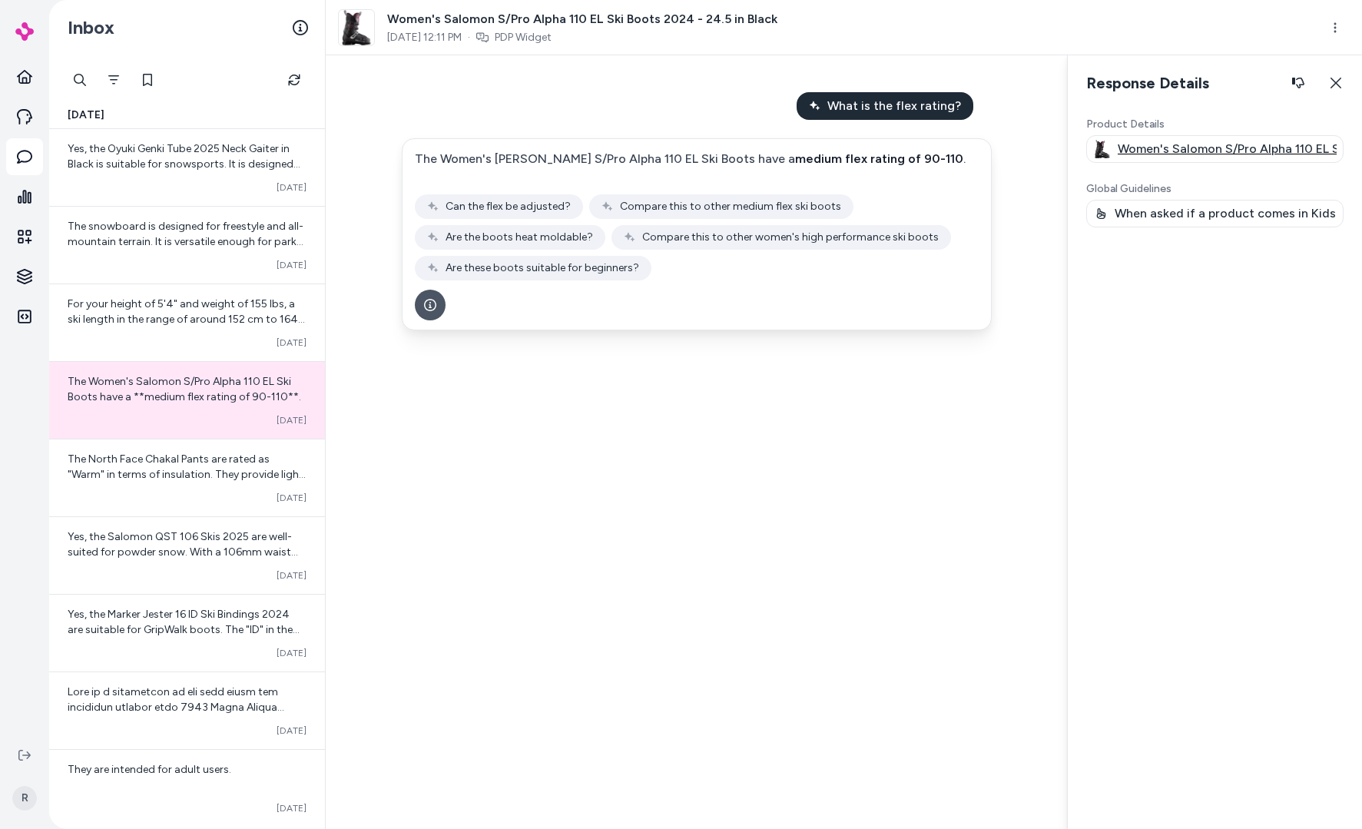
click at [1108, 158] on img at bounding box center [1102, 149] width 18 height 22
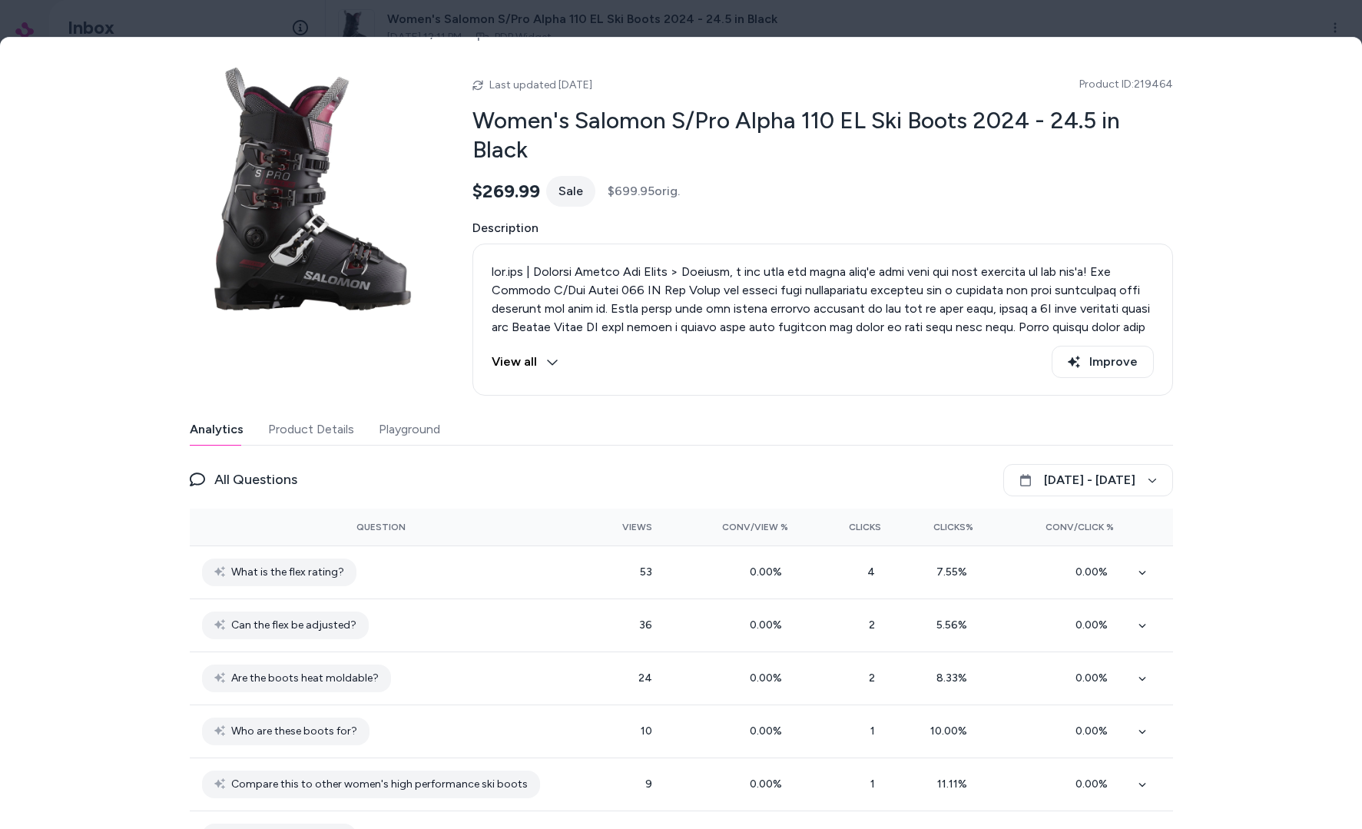
scroll to position [109, 0]
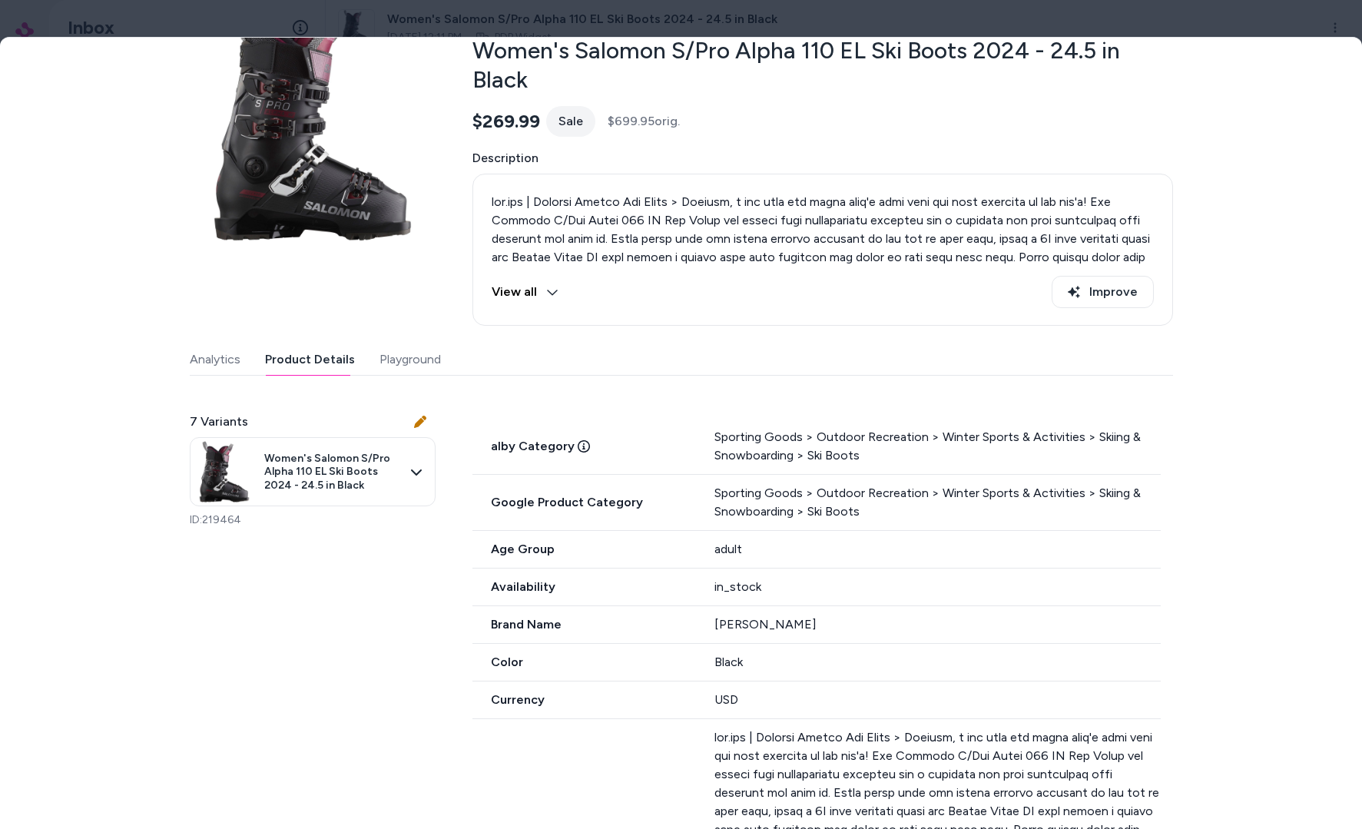
click at [319, 364] on button "Product Details" at bounding box center [310, 359] width 90 height 31
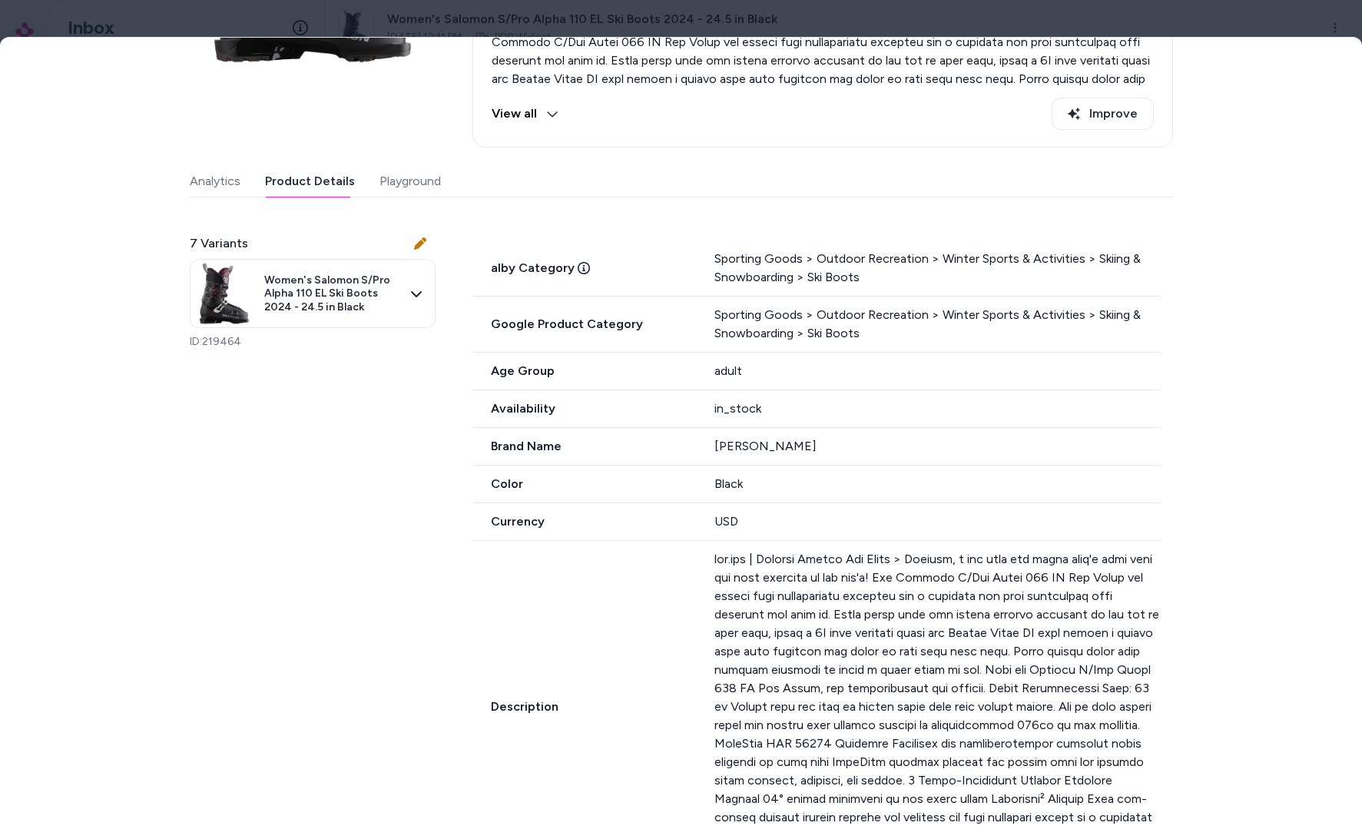
scroll to position [0, 0]
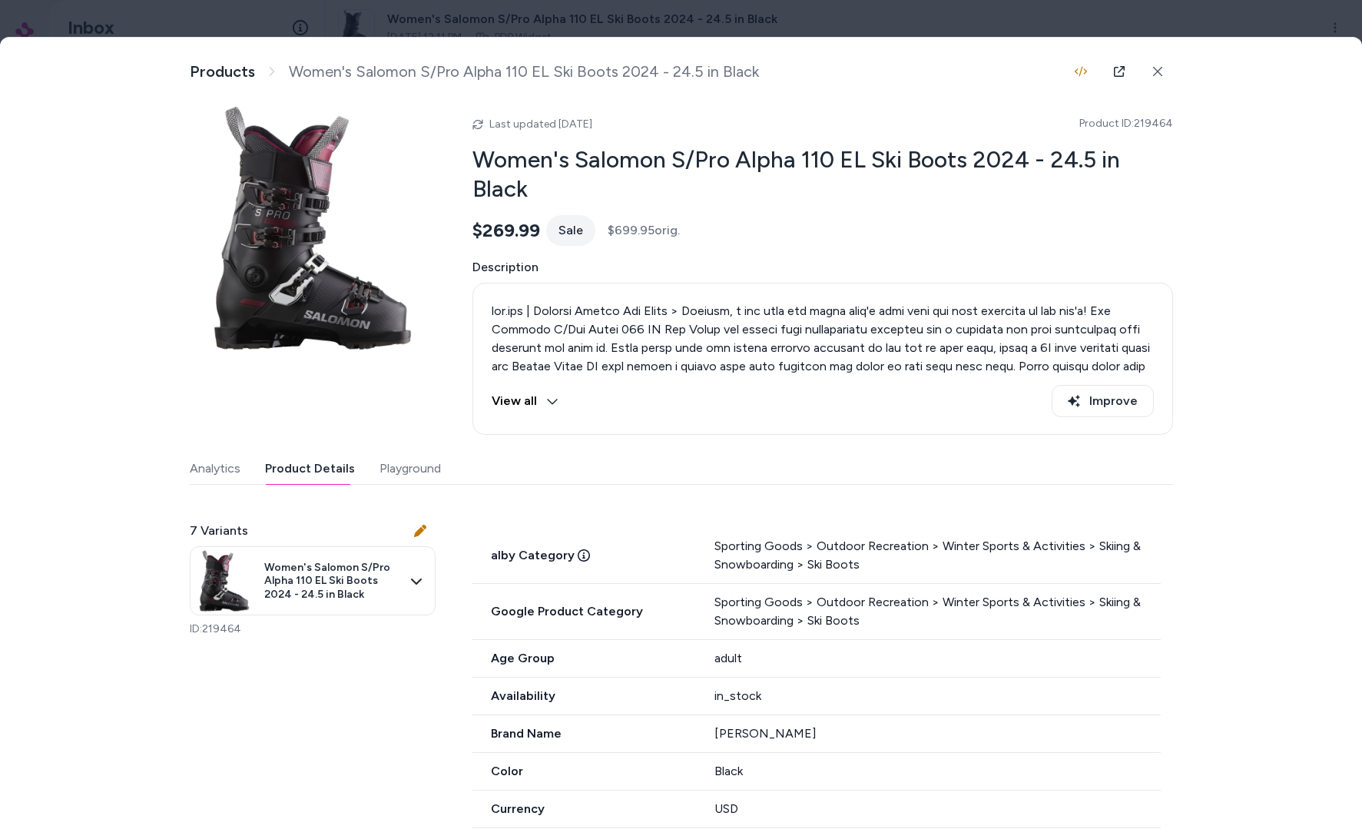
click at [1198, 246] on div "Product Details View and manage product information Products Women's Salomon S/…" at bounding box center [681, 452] width 1362 height 828
click at [1159, 83] on button at bounding box center [1157, 71] width 31 height 31
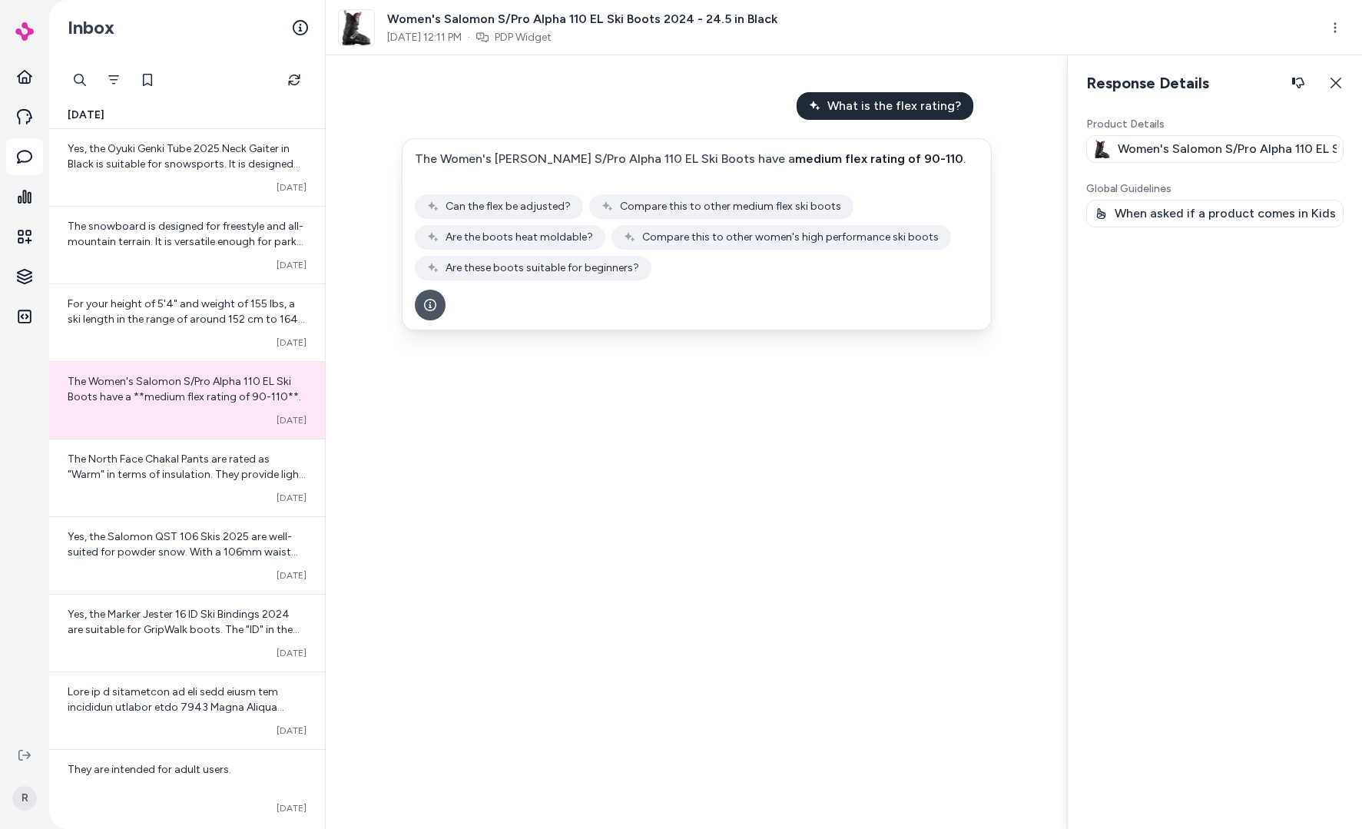
click at [1198, 374] on div "Product Details Women's Salomon S/Pro Alpha 110 EL Ski Boots 2024 - 24.5 in Bla…" at bounding box center [1214, 467] width 257 height 700
click at [1198, 373] on div "Product Details Women's Salomon S/Pro Alpha 110 EL Ski Boots 2024 - 24.5 in Bla…" at bounding box center [1214, 467] width 257 height 700
click at [849, 445] on div "What is the flex rating? The Women's Salomon S/Pro Alpha 110 EL Ski Boots have …" at bounding box center [696, 442] width 741 height 774
click at [826, 528] on div "What is the flex rating? The Women's Salomon S/Pro Alpha 110 EL Ski Boots have …" at bounding box center [696, 442] width 741 height 774
click at [1198, 381] on div "Product Details Women's Salomon S/Pro Alpha 110 EL Ski Boots 2024 - 24.5 in Bla…" at bounding box center [1214, 467] width 257 height 700
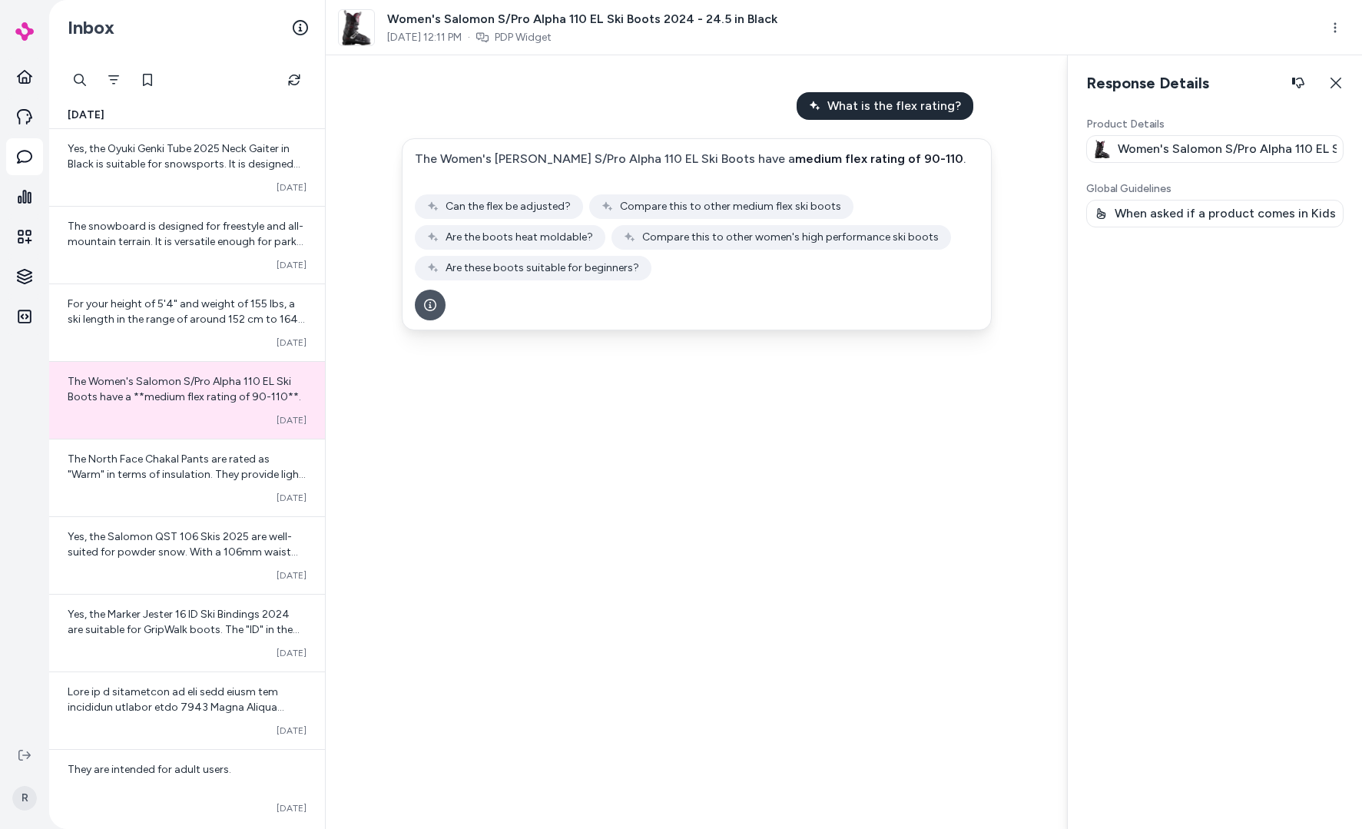
click at [1198, 217] on p "When asked if a product comes in Kids version, only respond with similar produc…" at bounding box center [1226, 213] width 222 height 18
click at [1119, 220] on p "When asked if a product comes in Kids version, only respond with similar produc…" at bounding box center [1226, 213] width 222 height 18
click at [1155, 251] on div "Product Details Women's Salomon S/Pro Alpha 110 EL Ski Boots 2024 - 24.5 in Bla…" at bounding box center [1214, 467] width 257 height 700
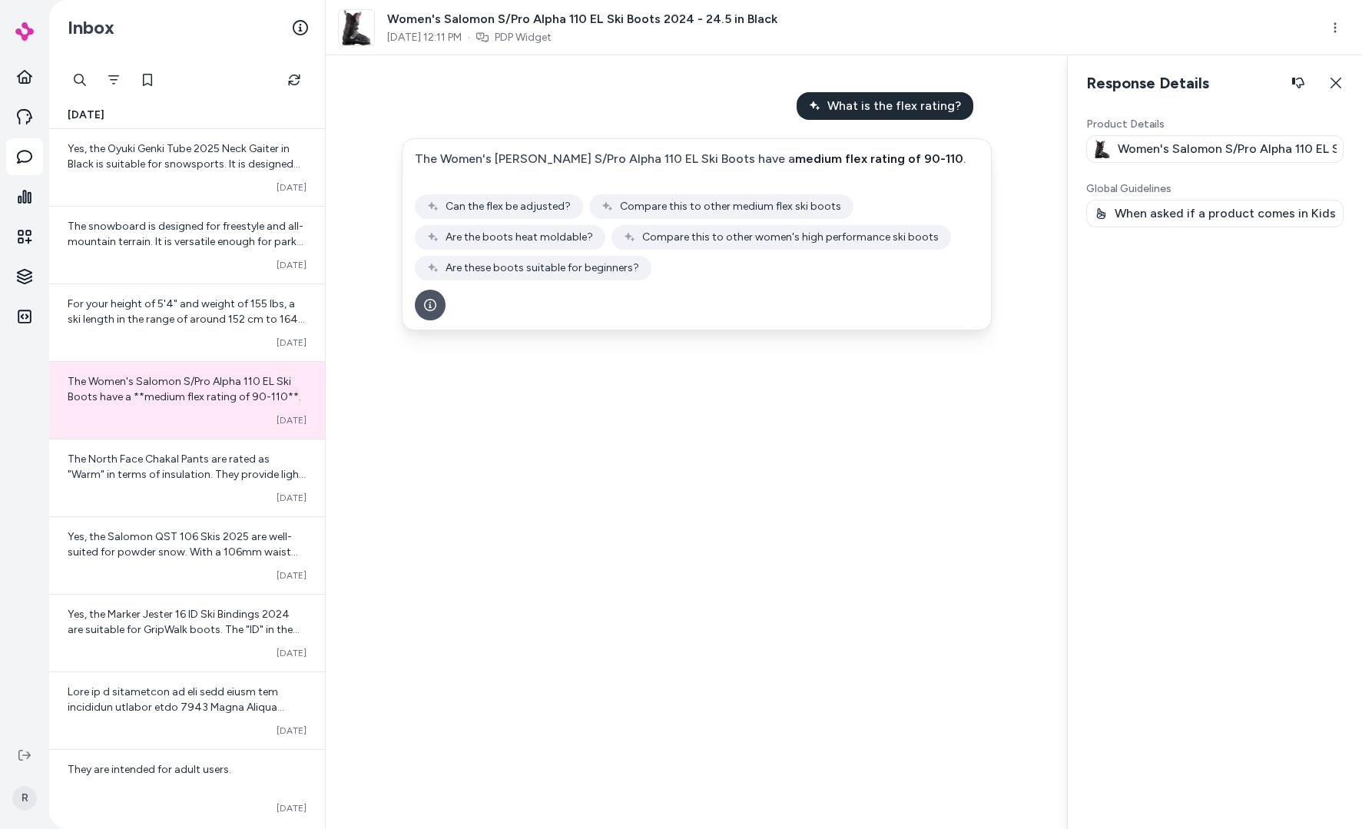
click at [1147, 249] on div "Product Details Women's Salomon S/Pro Alpha 110 EL Ski Boots 2024 - 24.5 in Bla…" at bounding box center [1214, 467] width 257 height 700
click at [1159, 359] on div "Product Details Women's Salomon S/Pro Alpha 110 EL Ski Boots 2024 - 24.5 in Bla…" at bounding box center [1214, 467] width 257 height 700
